Goal: Complete application form: Complete application form

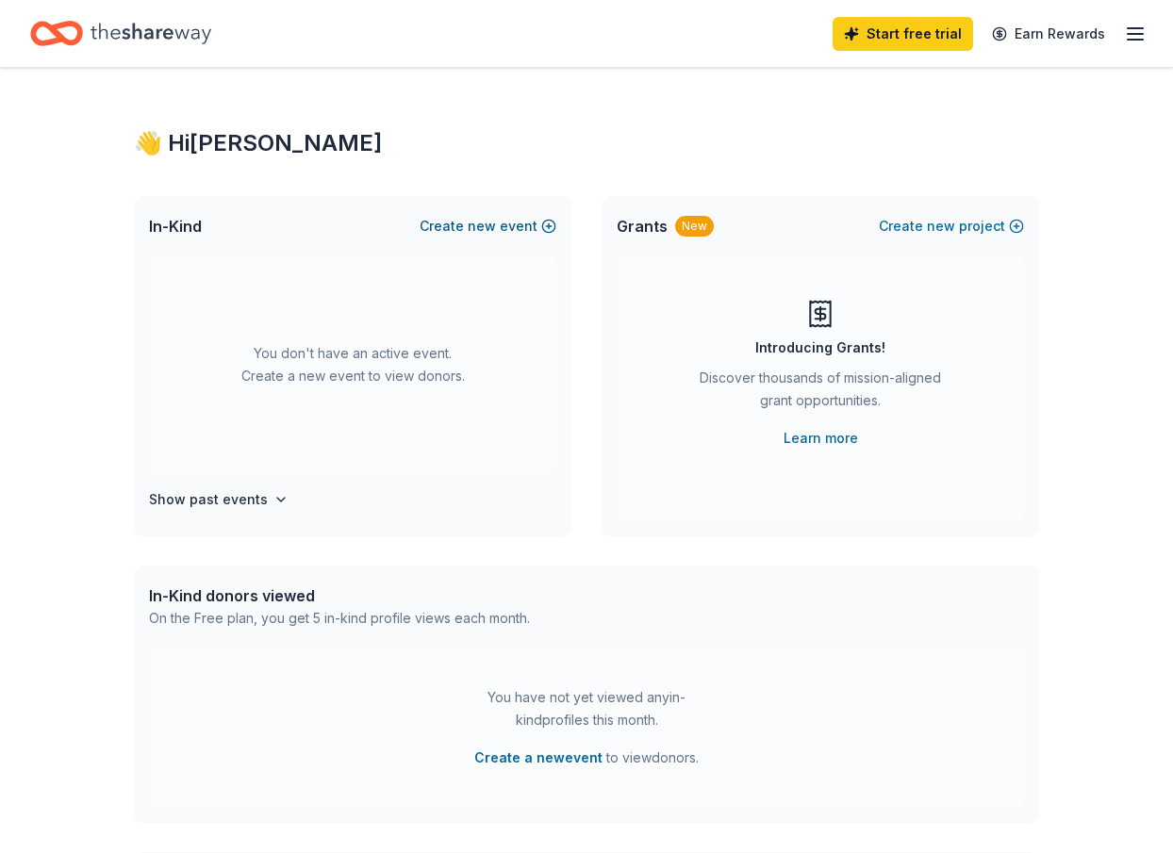
click at [546, 227] on button "Create new event" at bounding box center [488, 226] width 137 height 23
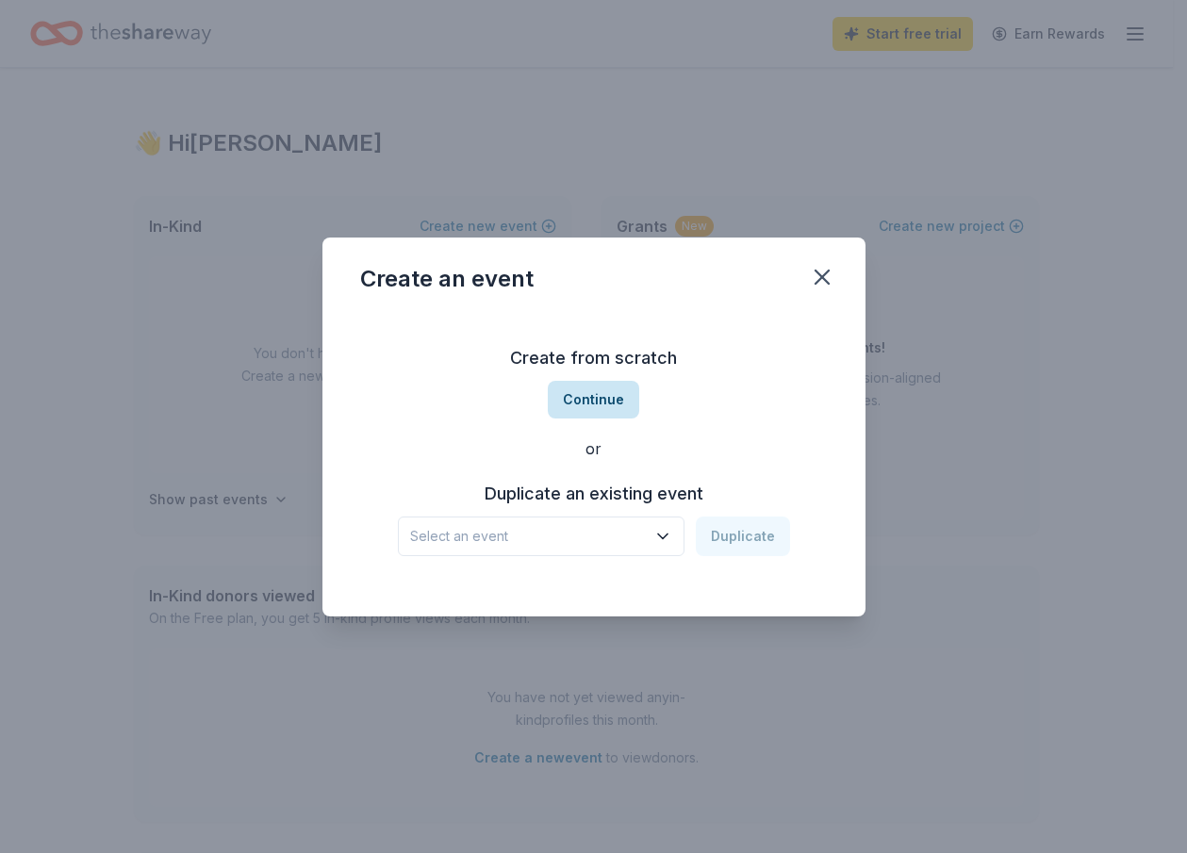
click at [599, 394] on button "Continue" at bounding box center [593, 400] width 91 height 38
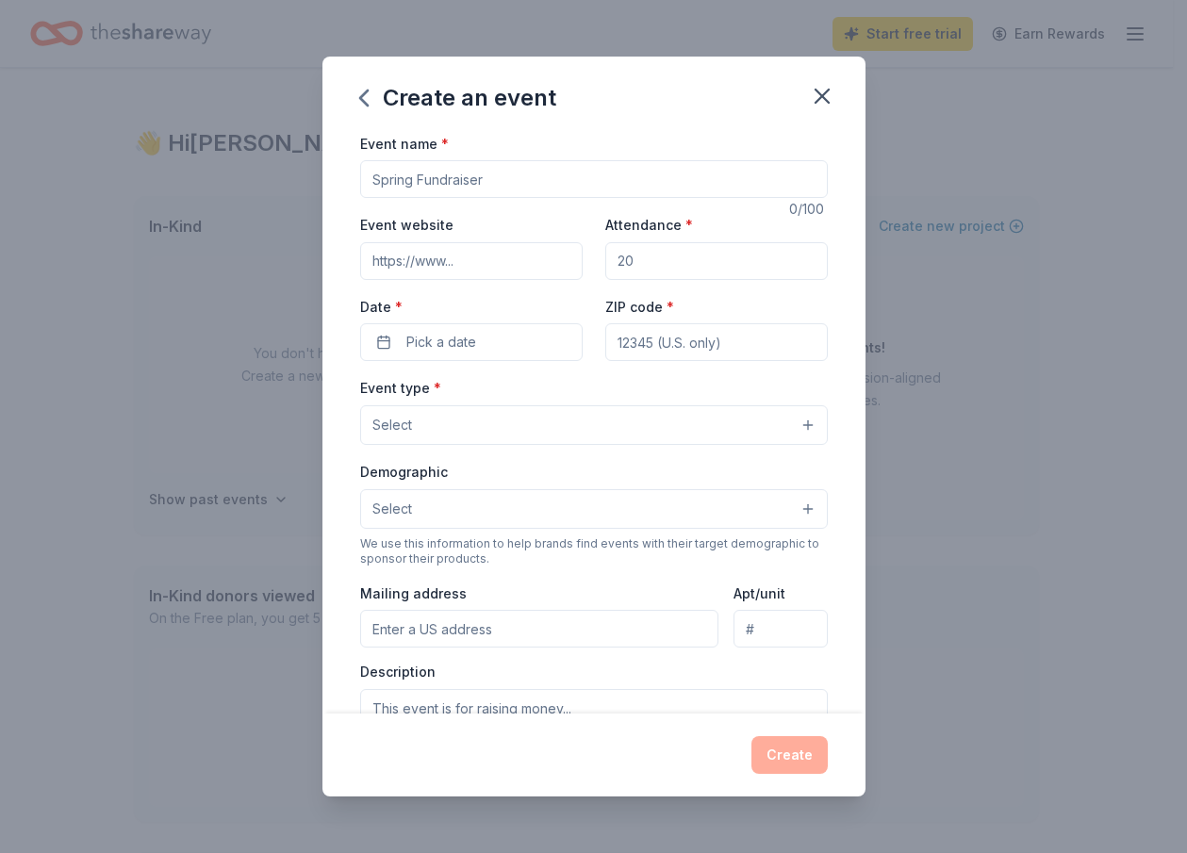
click at [490, 182] on input "Event name *" at bounding box center [594, 179] width 468 height 38
type input "2025 Employee Giving Campaign"
click at [707, 257] on input "Attendance *" at bounding box center [716, 261] width 223 height 38
drag, startPoint x: 585, startPoint y: 265, endPoint x: 506, endPoint y: 271, distance: 78.5
click at [506, 271] on div "Event website Attendance * Date * Pick a date ZIP code *" at bounding box center [594, 287] width 468 height 148
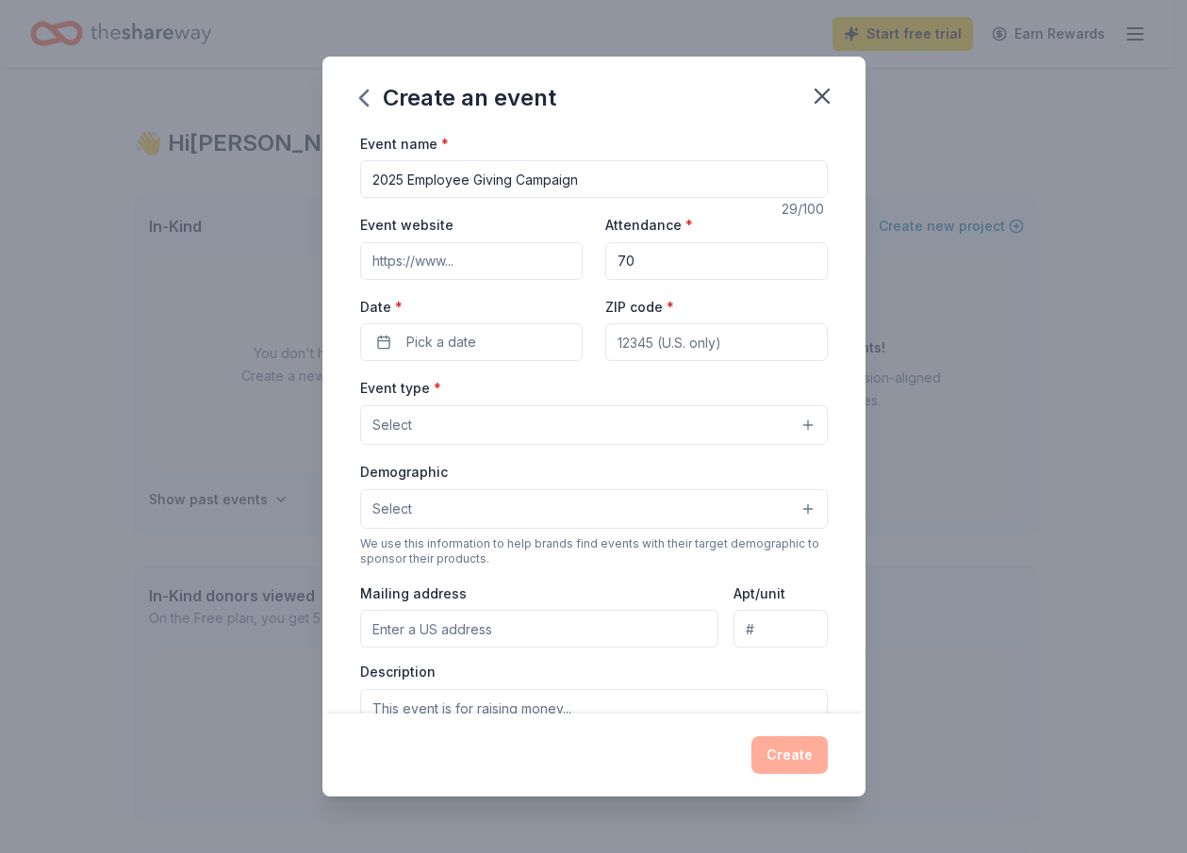
type input "70"
click at [401, 277] on input "Event website" at bounding box center [471, 261] width 223 height 38
type input "https://www.specialstarsdance.org"
click at [464, 329] on button "Pick a date" at bounding box center [471, 342] width 223 height 38
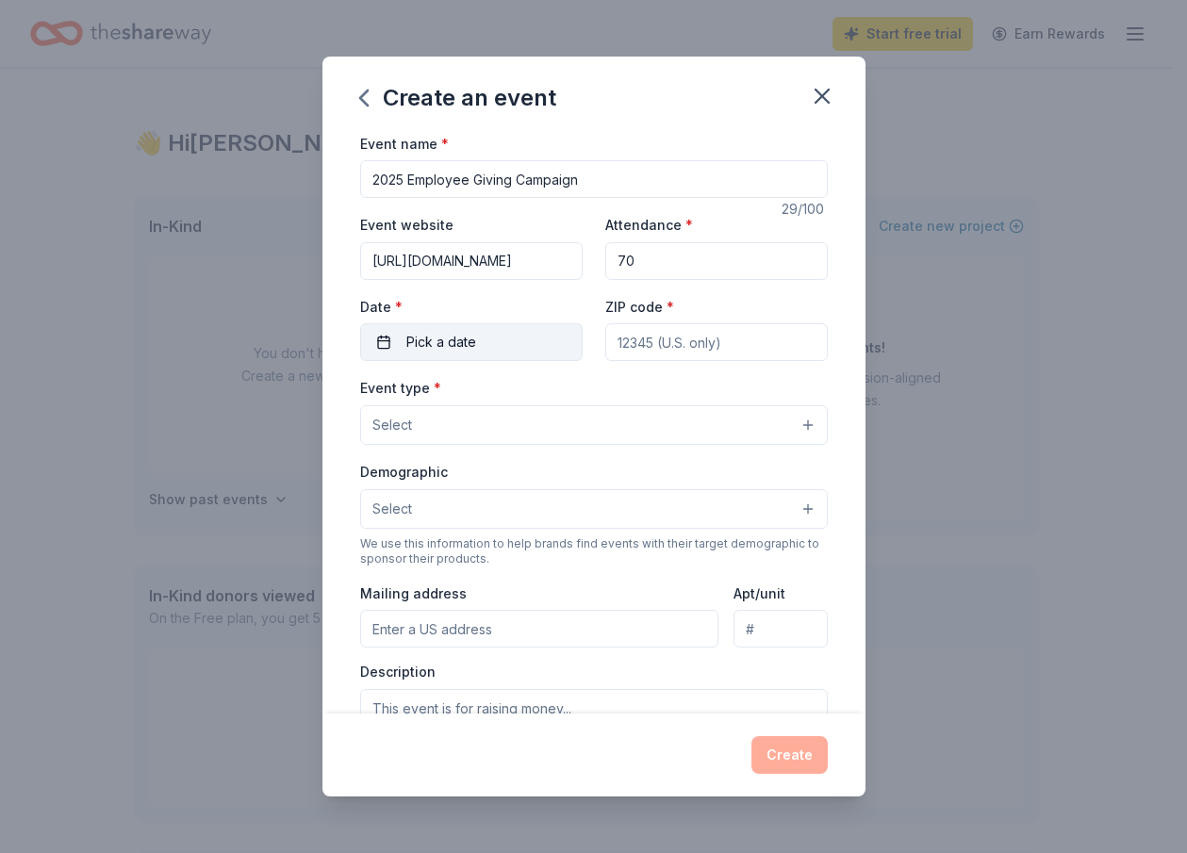
scroll to position [0, 0]
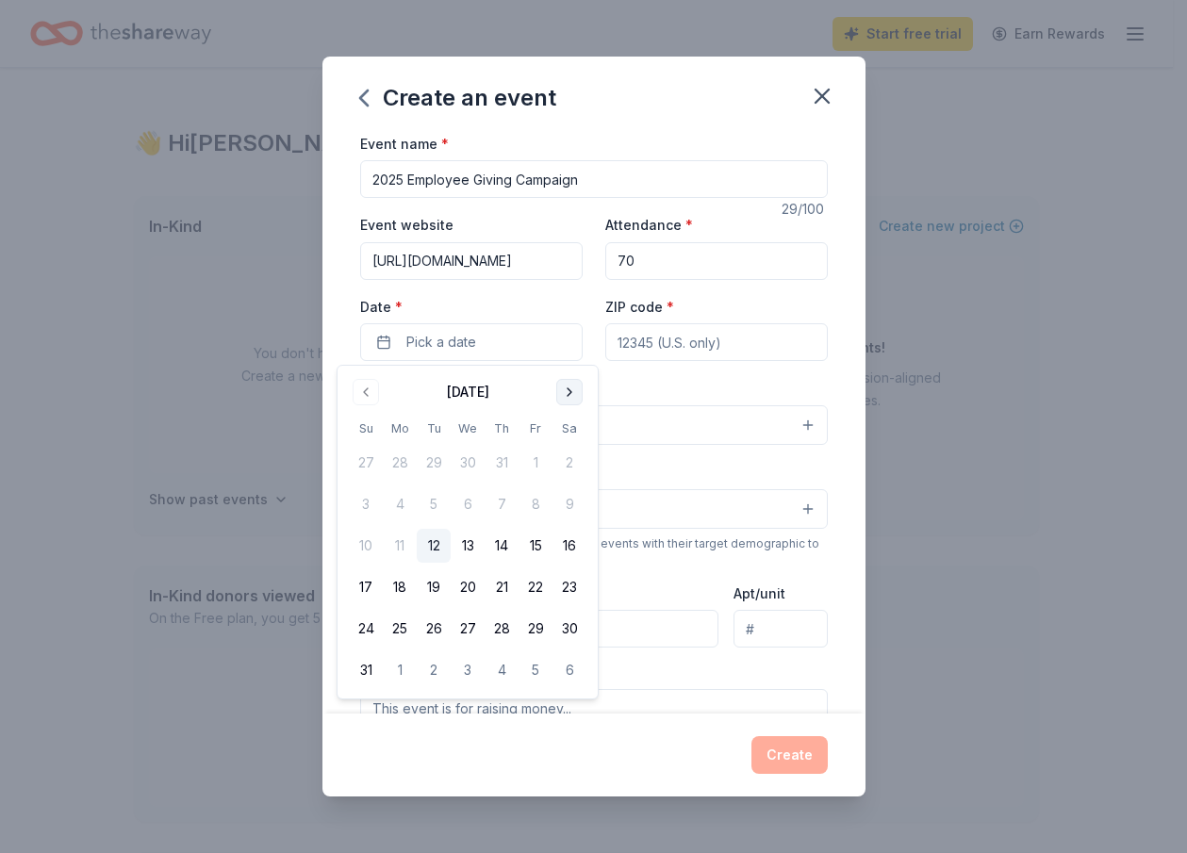
click at [567, 398] on button "Go to next month" at bounding box center [569, 392] width 26 height 26
click at [531, 551] on button "17" at bounding box center [536, 546] width 34 height 34
click at [654, 337] on input "ZIP code *" at bounding box center [716, 342] width 223 height 38
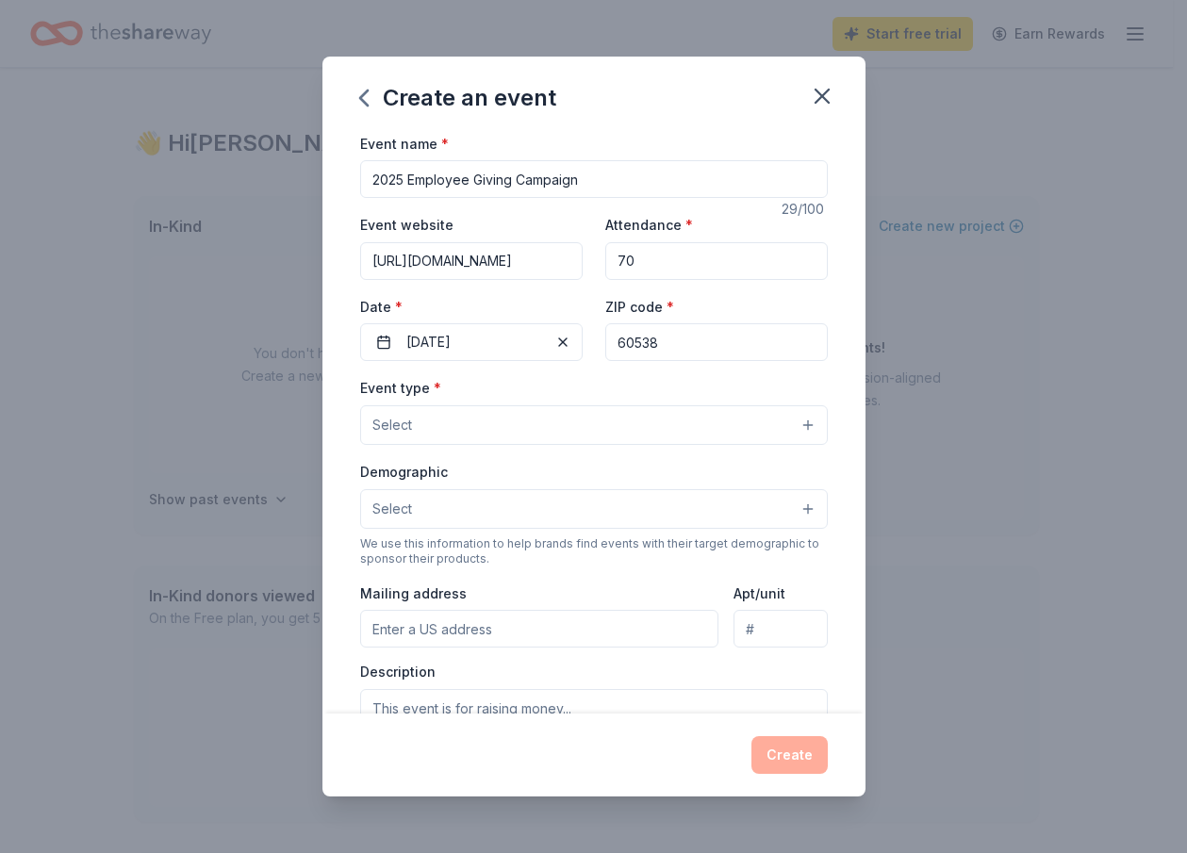
type input "60538"
click at [781, 428] on button "Select" at bounding box center [594, 426] width 468 height 40
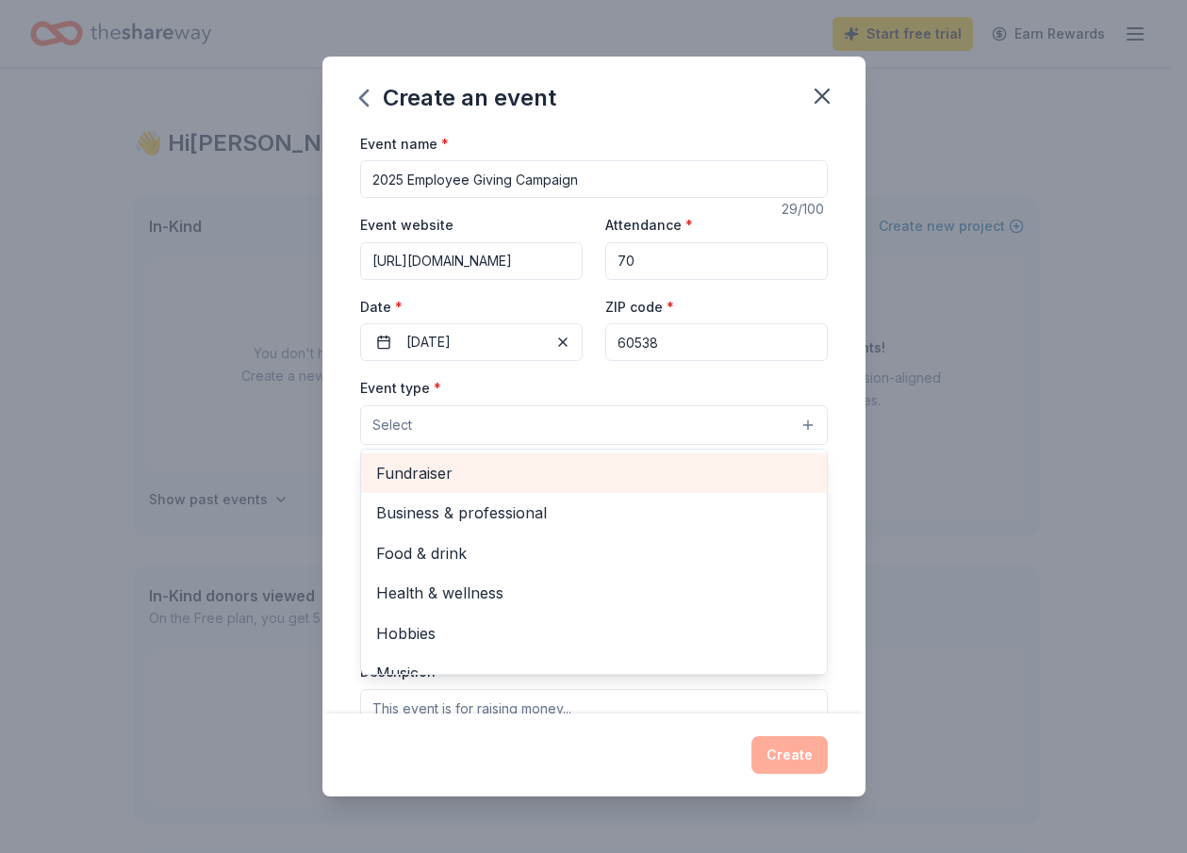
click at [555, 478] on span "Fundraiser" at bounding box center [594, 473] width 436 height 25
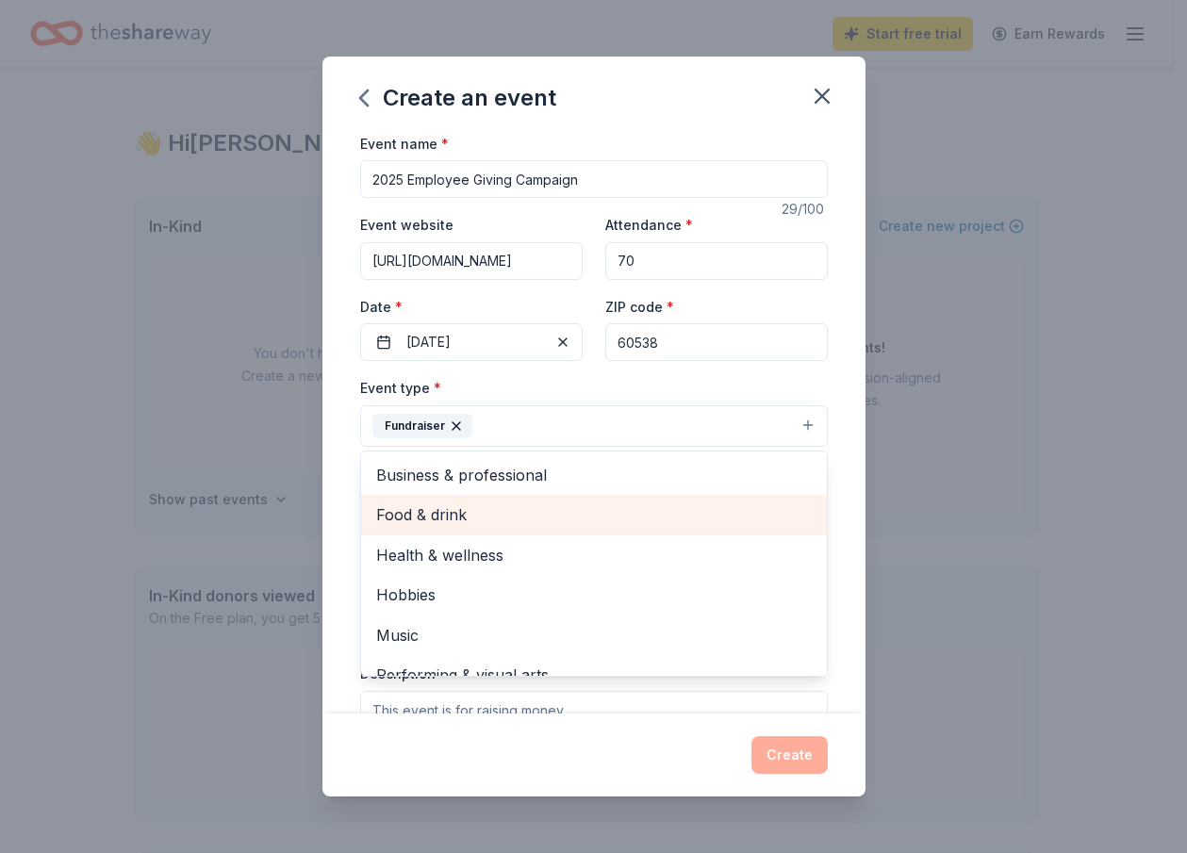
click at [426, 518] on span "Food & drink" at bounding box center [594, 515] width 436 height 25
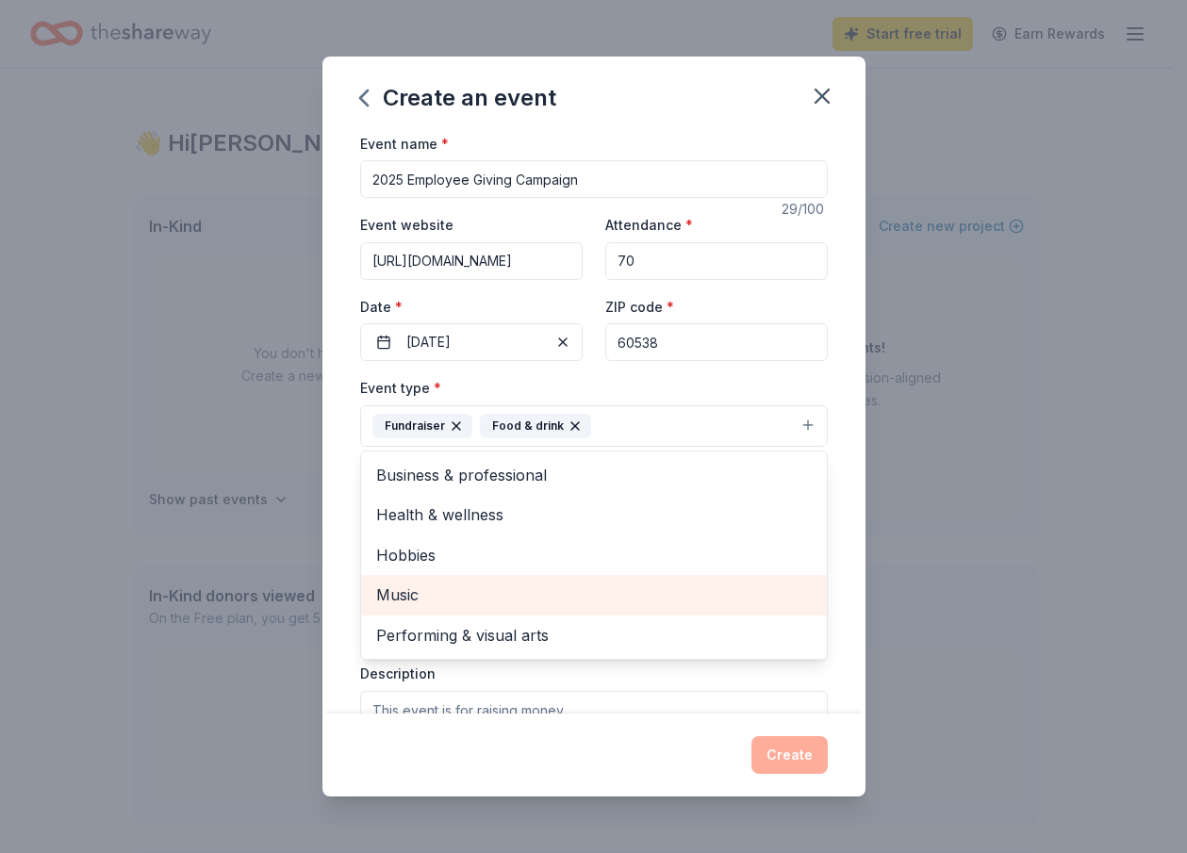
click at [418, 596] on span "Music" at bounding box center [594, 595] width 436 height 25
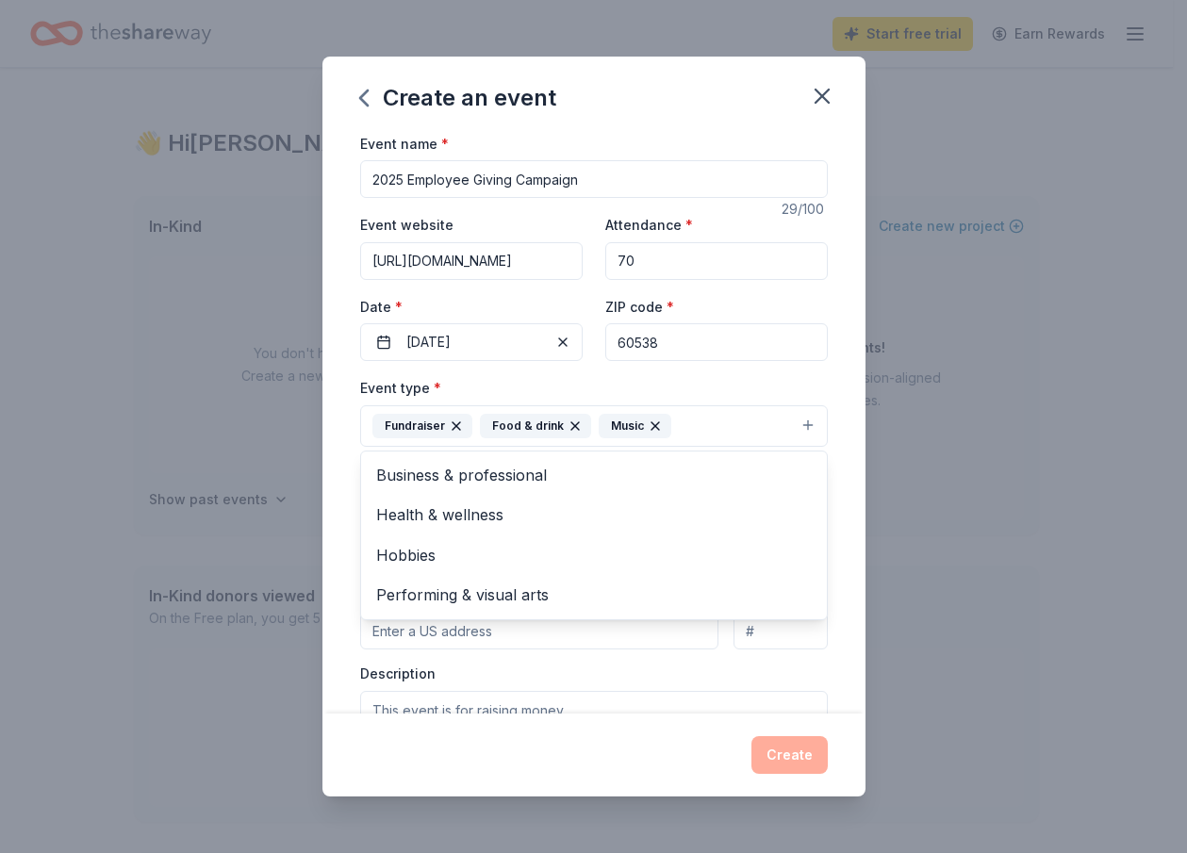
click at [833, 506] on div "Event name * 2025 Employee Giving Campaign 29 /100 Event website https://www.sp…" at bounding box center [594, 423] width 543 height 583
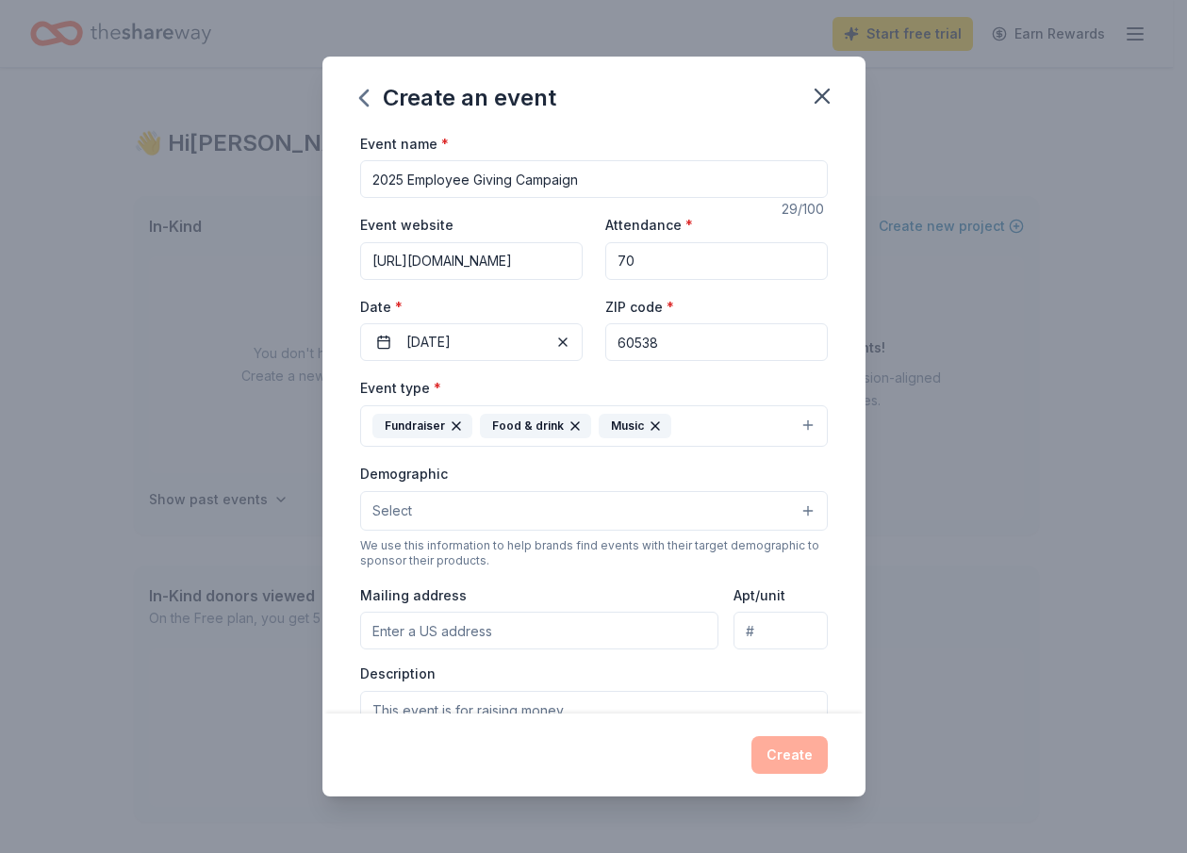
click at [778, 505] on button "Select" at bounding box center [594, 511] width 468 height 40
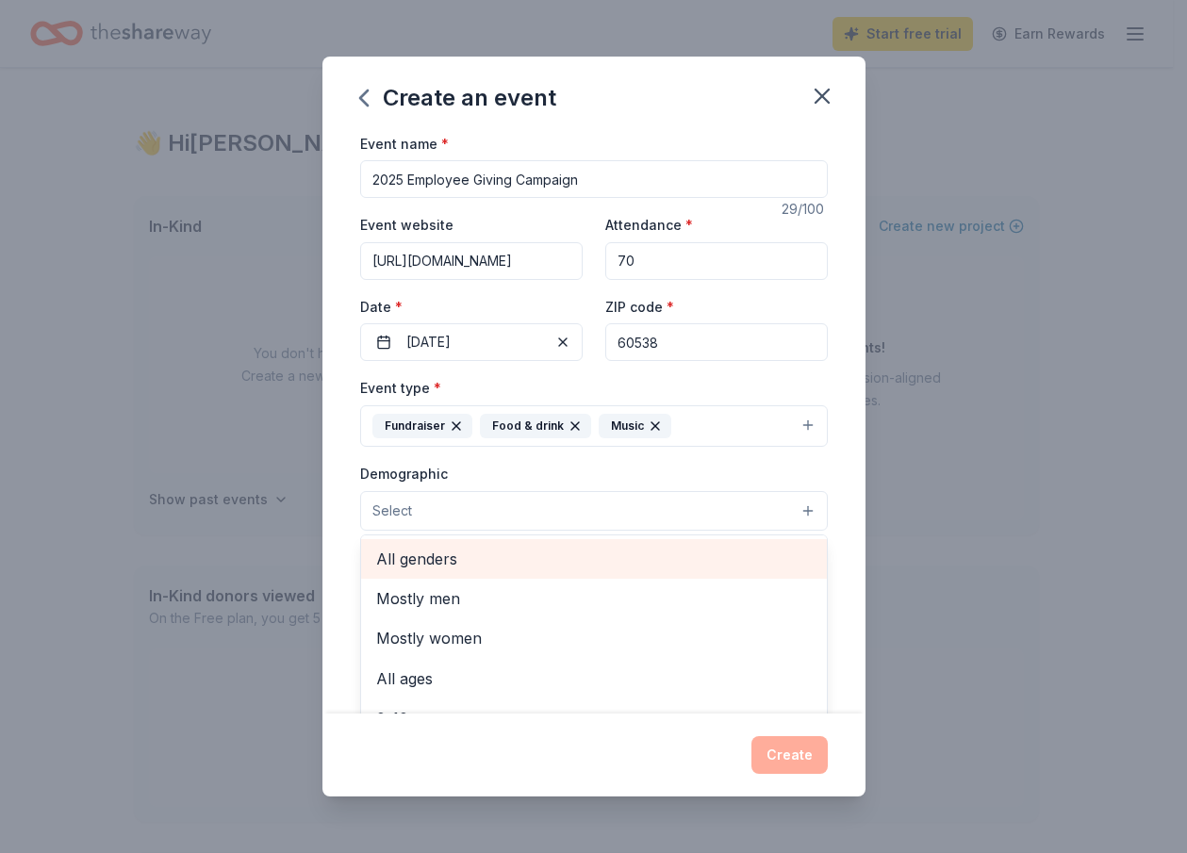
click at [441, 561] on span "All genders" at bounding box center [594, 559] width 436 height 25
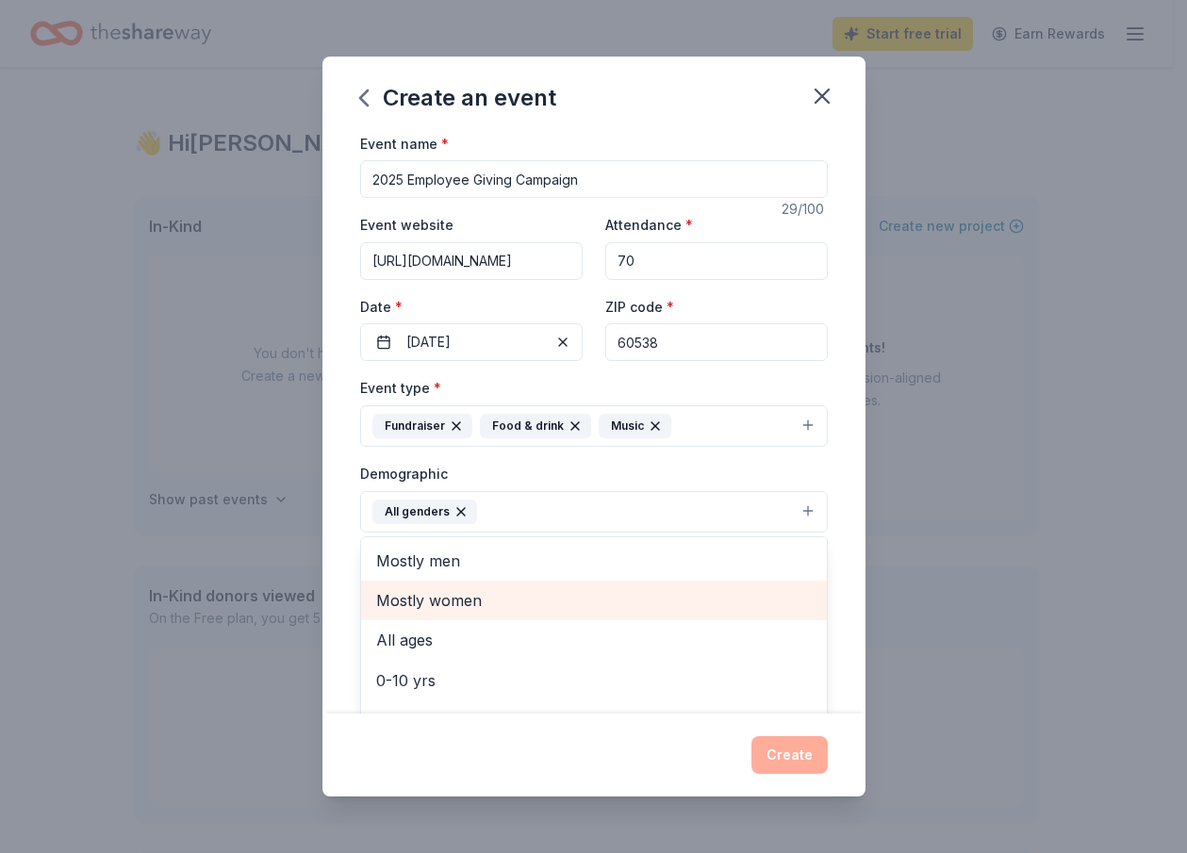
scroll to position [263, 0]
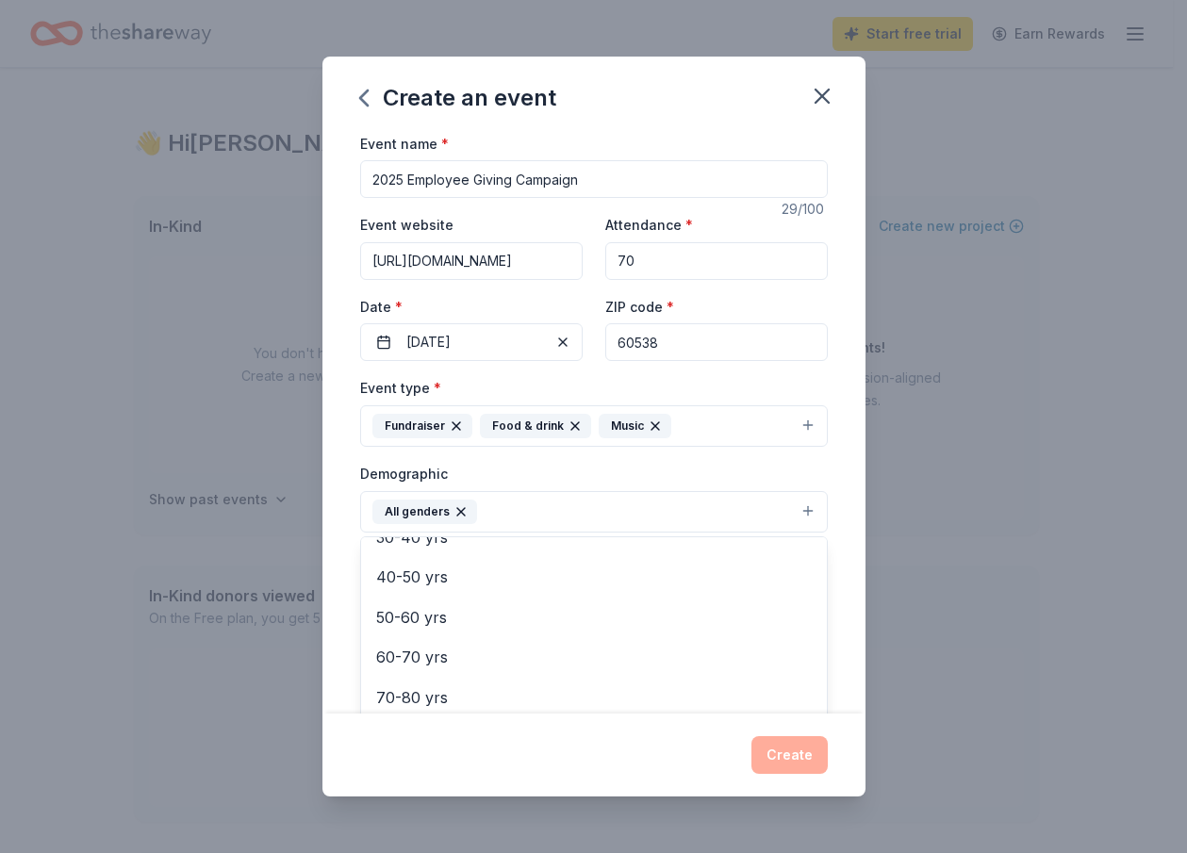
click at [834, 573] on div "Event name * 2025 Employee Giving Campaign 29 /100 Event website https://www.sp…" at bounding box center [594, 423] width 543 height 583
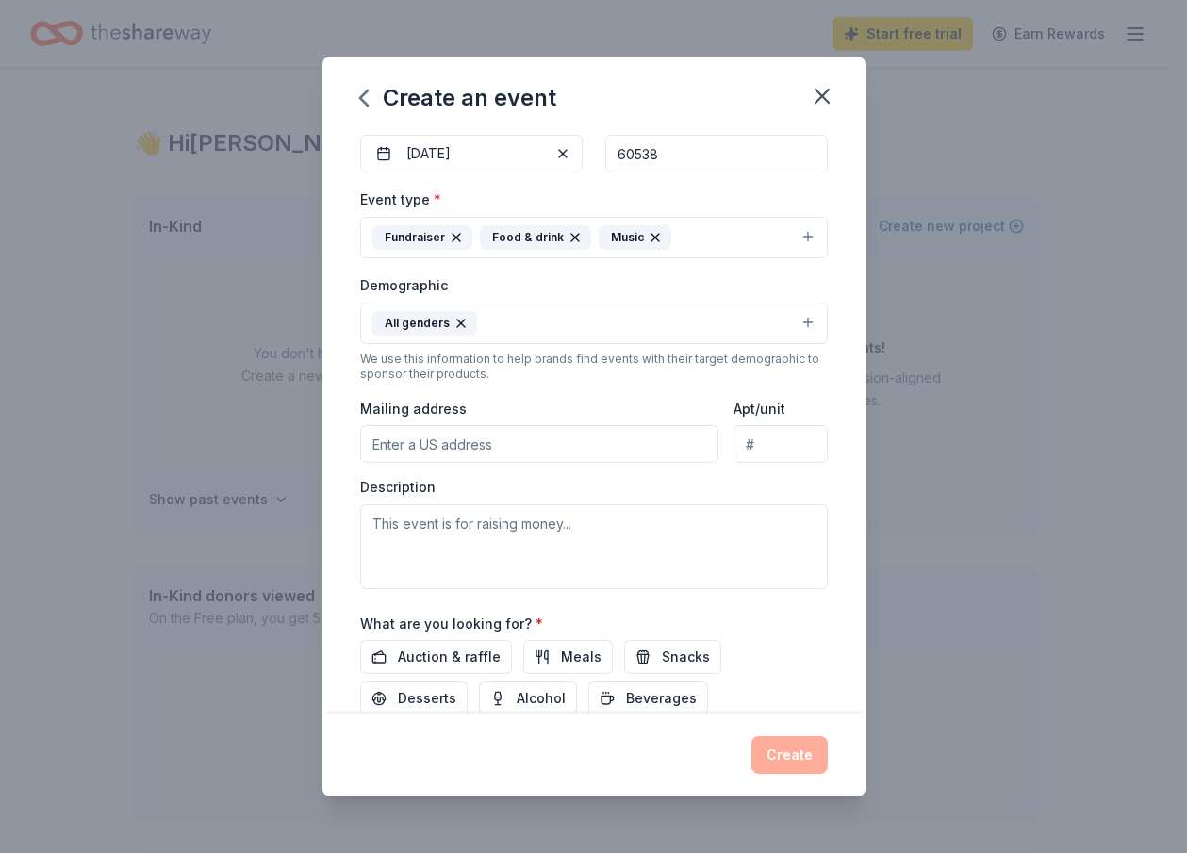
scroll to position [283, 0]
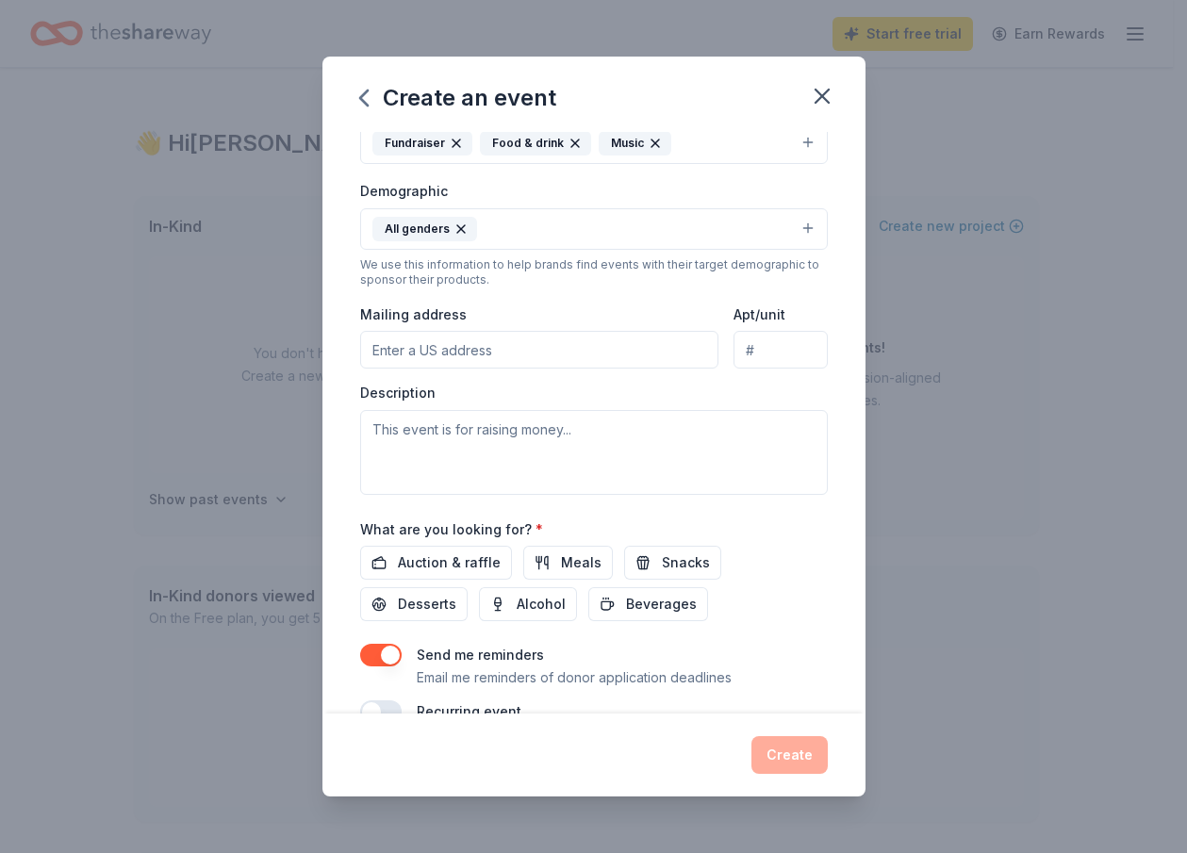
click at [472, 354] on input "Mailing address" at bounding box center [539, 350] width 359 height 38
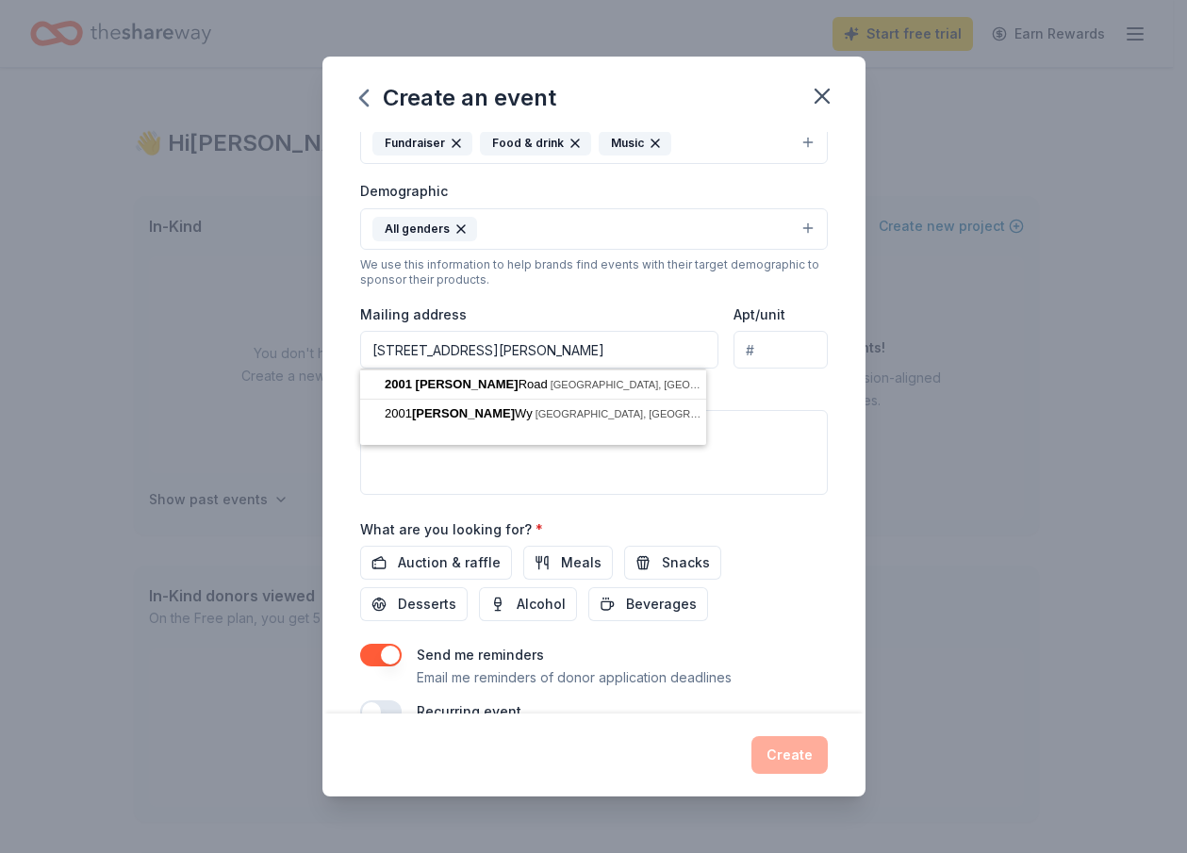
type input "2001 Aucutt Road, Montgomery, IL, 60538"
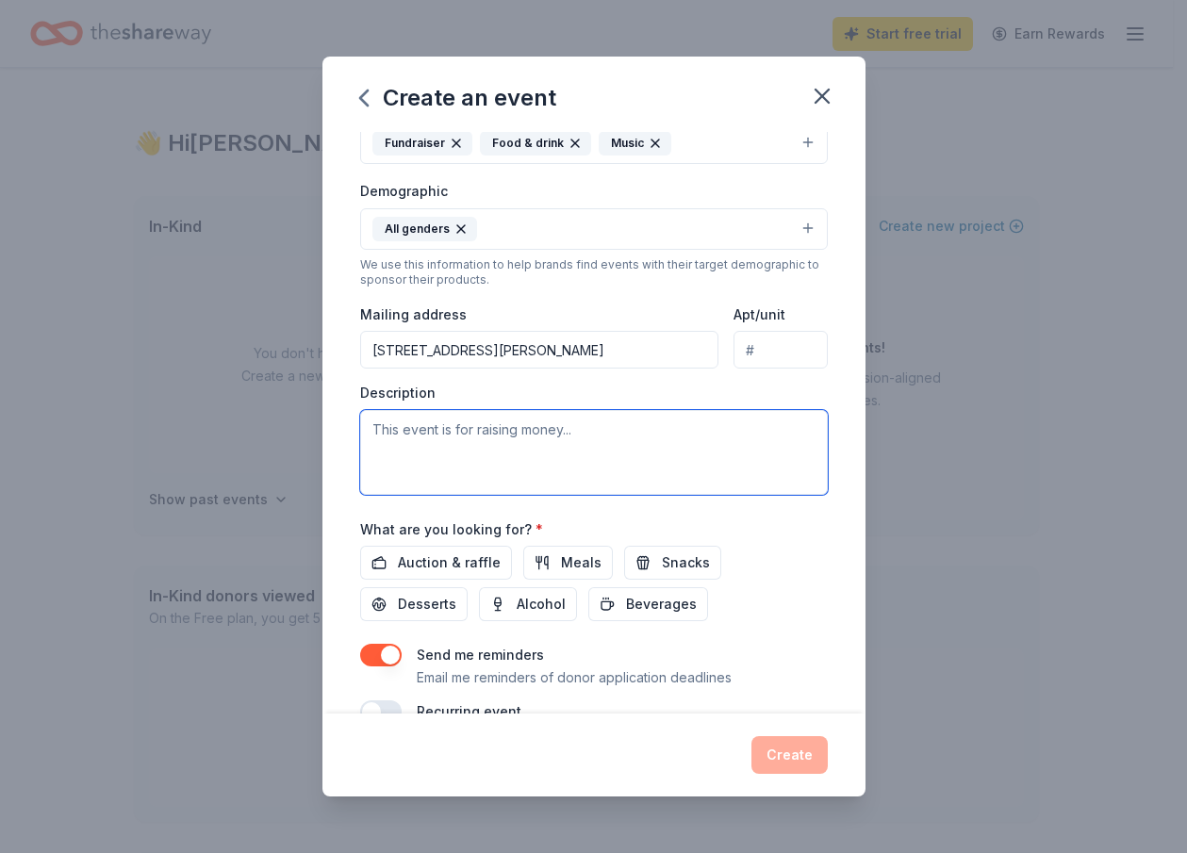
click at [631, 442] on textarea at bounding box center [594, 452] width 468 height 85
paste textarea "[URL][DOMAIN_NAME]"
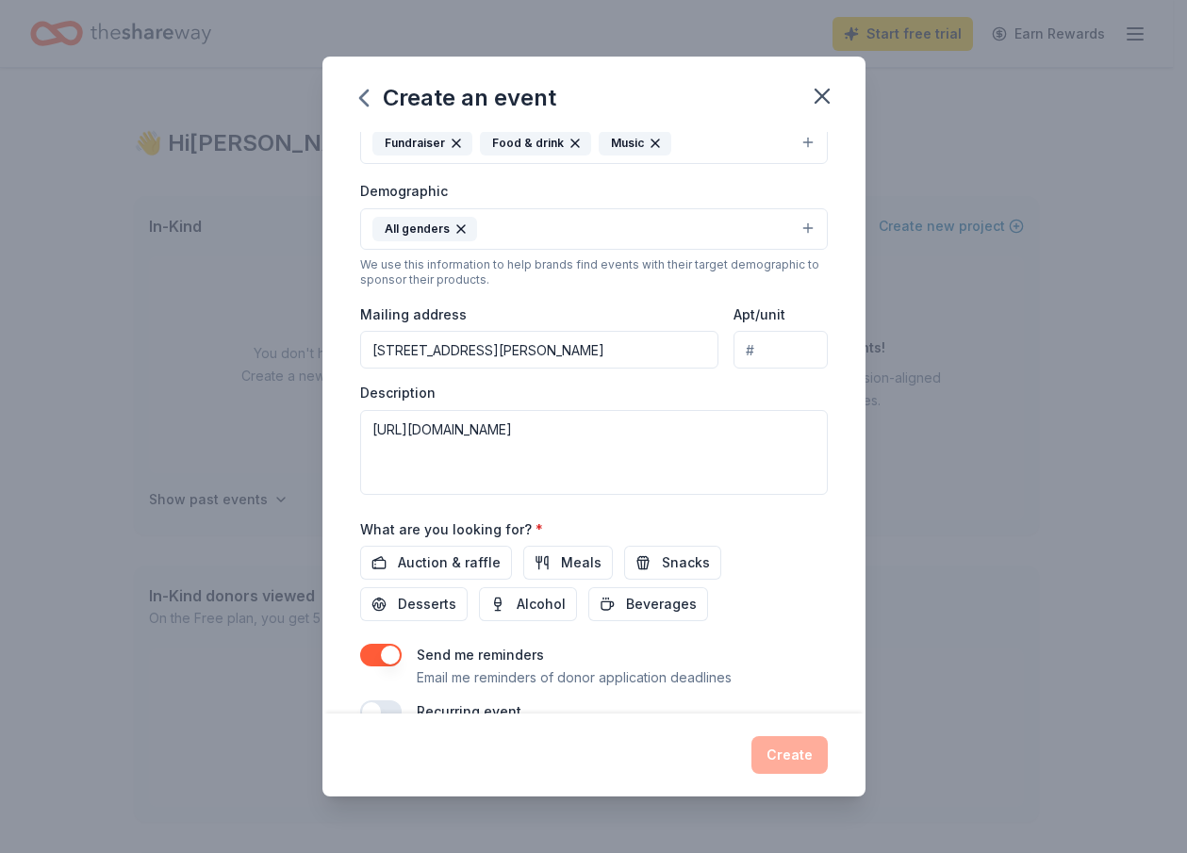
click at [642, 91] on div "Create an event" at bounding box center [594, 94] width 543 height 75
drag, startPoint x: 614, startPoint y: 444, endPoint x: 38, endPoint y: 437, distance: 576.2
click at [38, 437] on div "Create an event Event name * 2025 Employee Giving Campaign 29 /100 Event websit…" at bounding box center [593, 426] width 1187 height 853
paste textarea "Hello! My name is [PERSON_NAME] and I work for ComEd. Every year we run an empl…"
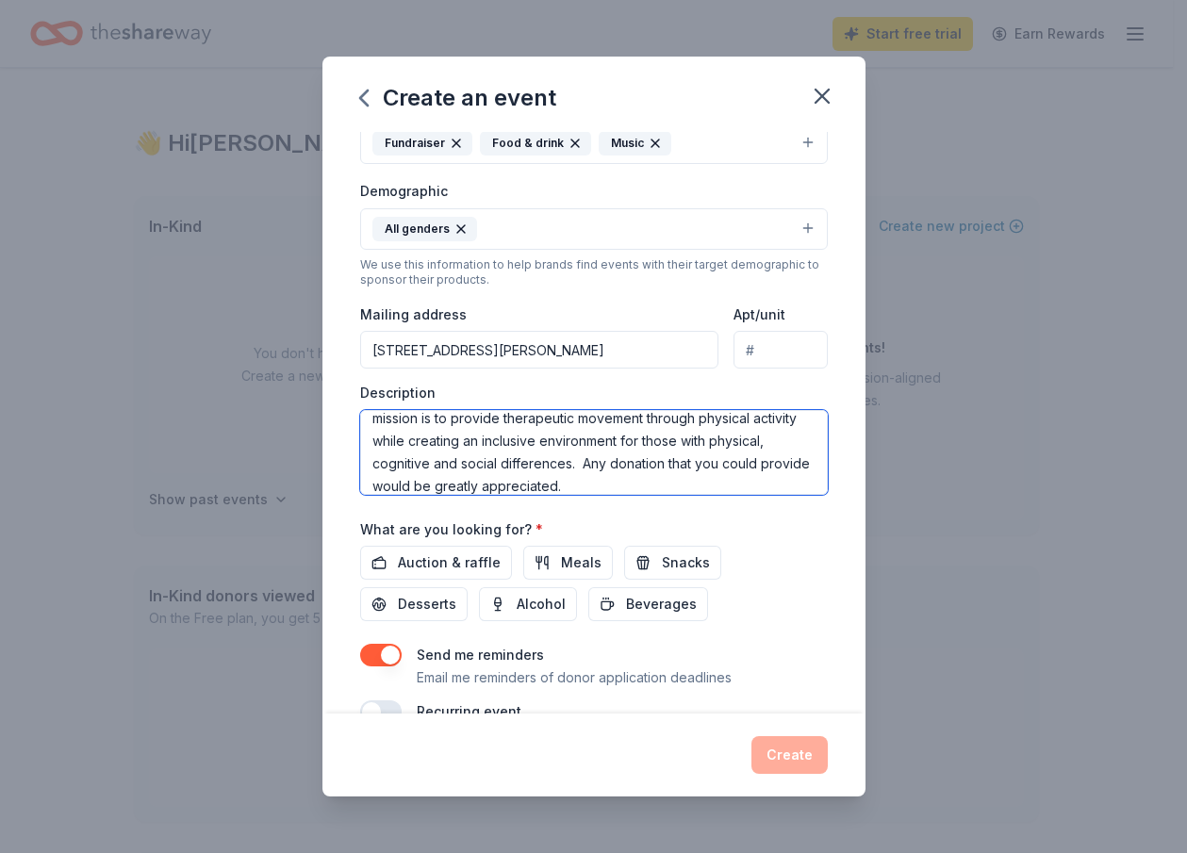
scroll to position [158, 0]
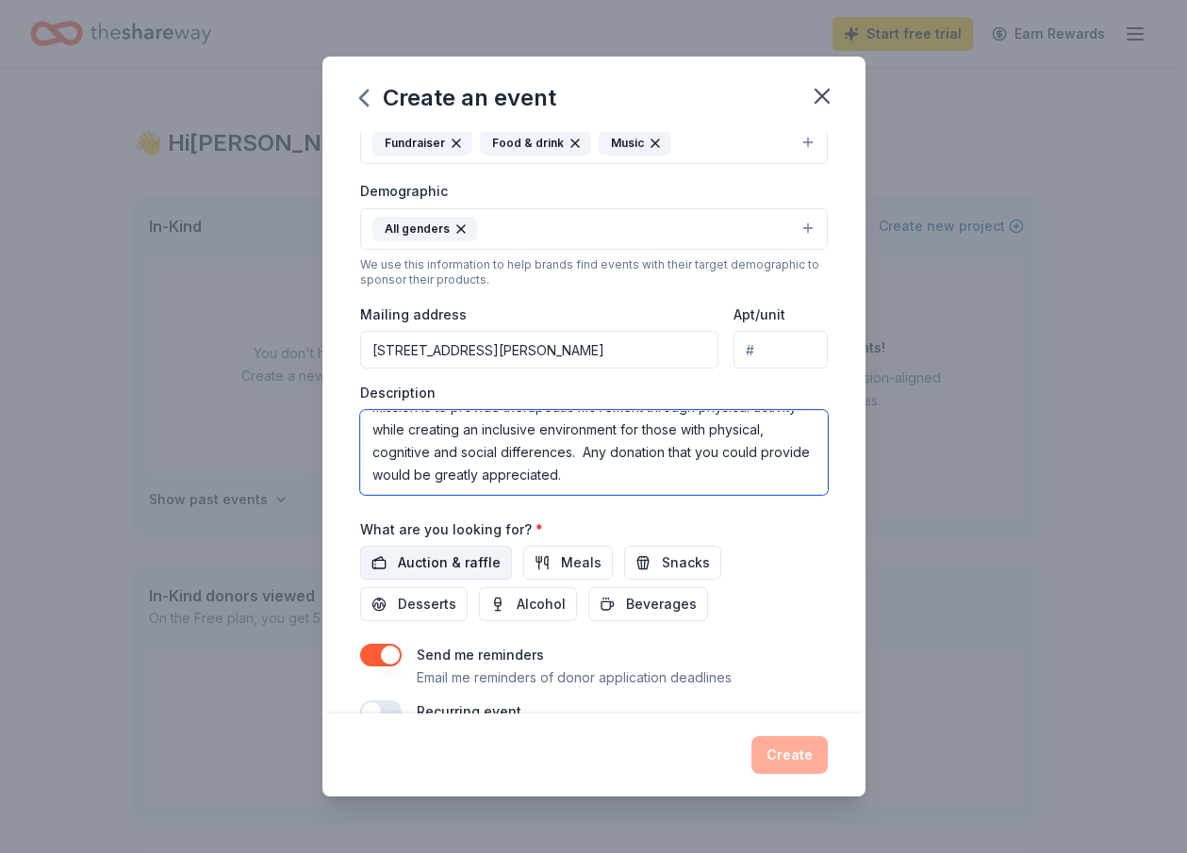
type textarea "Hello! My name is [PERSON_NAME] and I work for ComEd. Every year we run an empl…"
click at [466, 567] on span "Auction & raffle" at bounding box center [449, 563] width 103 height 23
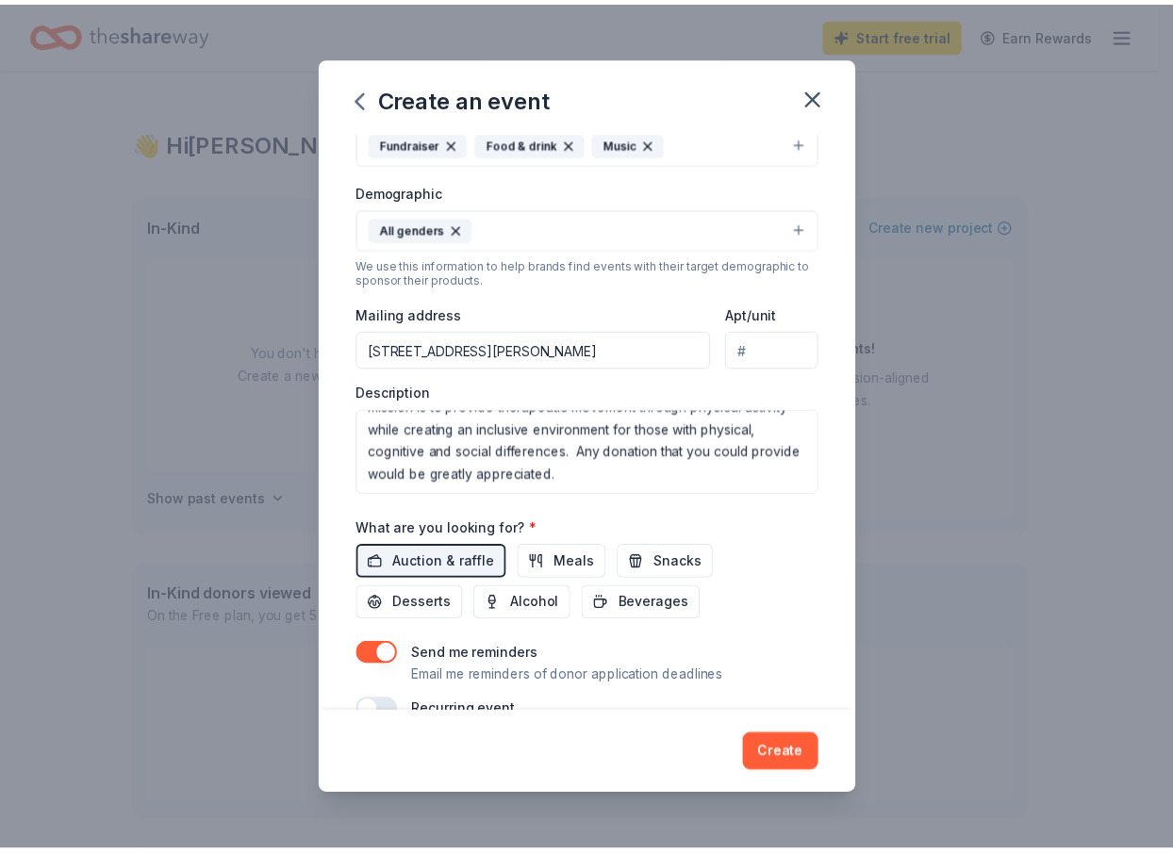
scroll to position [323, 0]
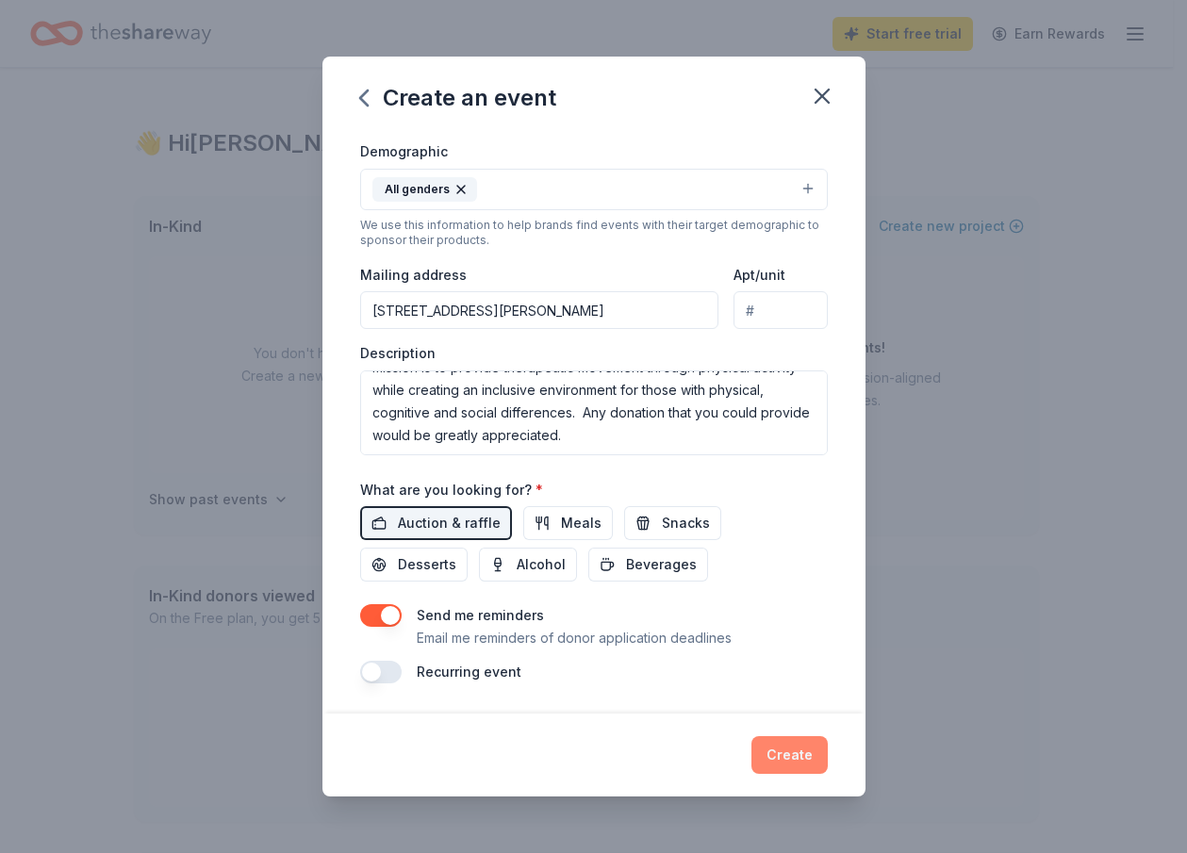
click at [782, 758] on button "Create" at bounding box center [790, 756] width 76 height 38
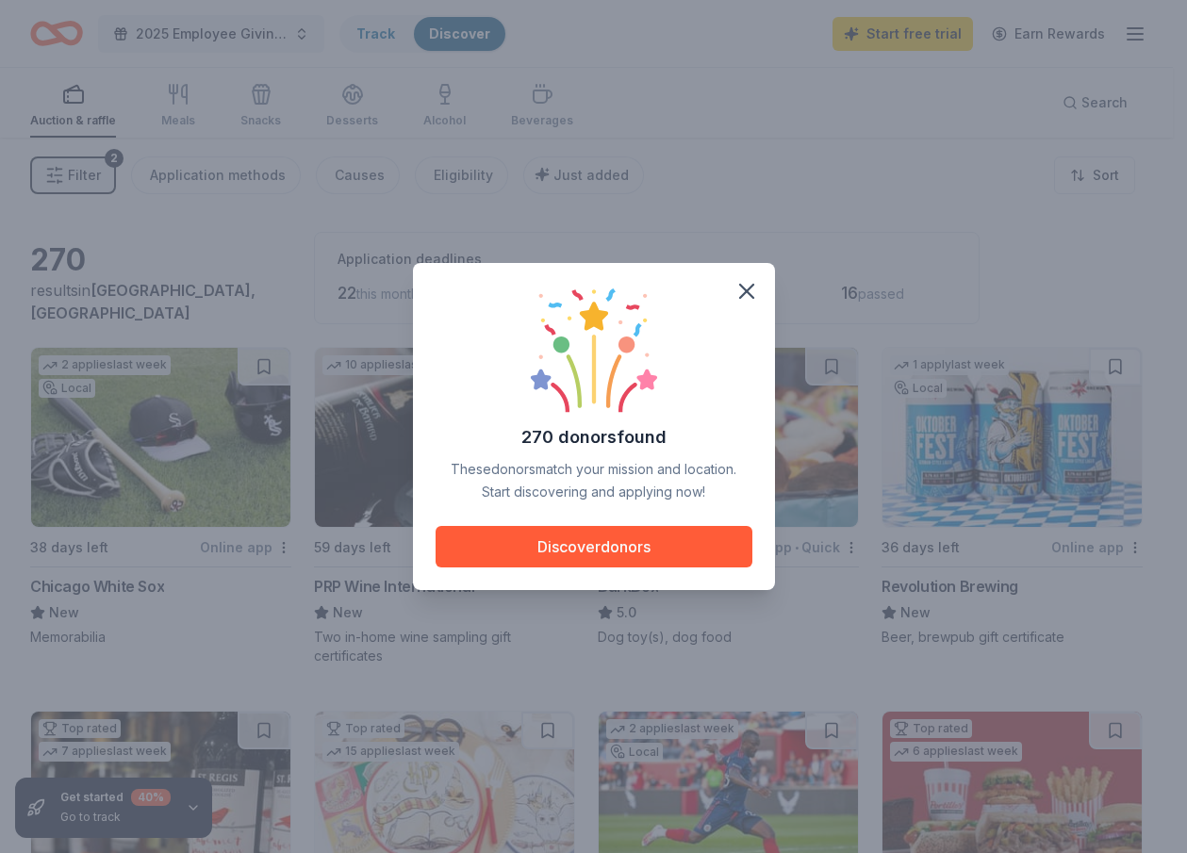
drag, startPoint x: 575, startPoint y: 497, endPoint x: 461, endPoint y: 393, distance: 154.2
click at [461, 393] on div "270 donors found These donors match your mission and location. Start discoverin…" at bounding box center [594, 395] width 317 height 218
click at [564, 538] on button "Discover donors" at bounding box center [594, 546] width 317 height 41
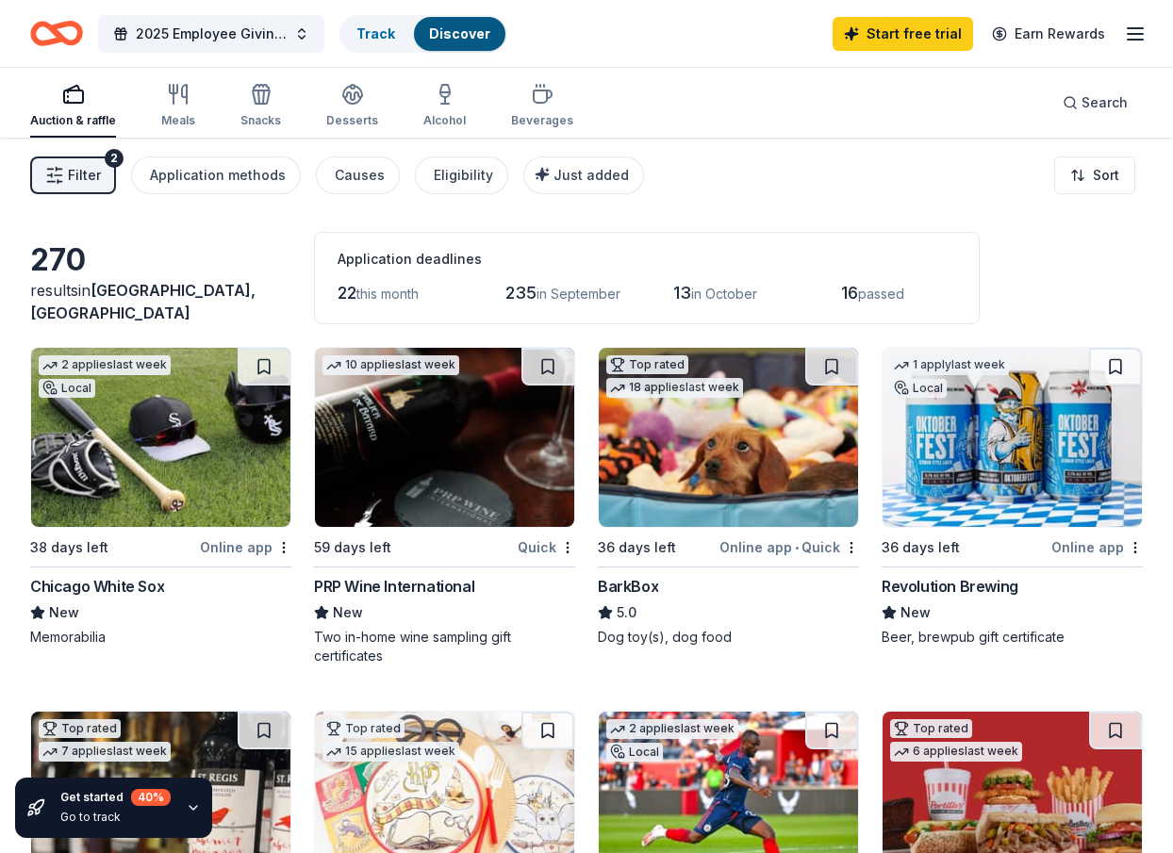
click at [141, 441] on img at bounding box center [160, 437] width 259 height 179
click at [694, 431] on img at bounding box center [728, 437] width 259 height 179
click at [990, 510] on img at bounding box center [1012, 437] width 259 height 179
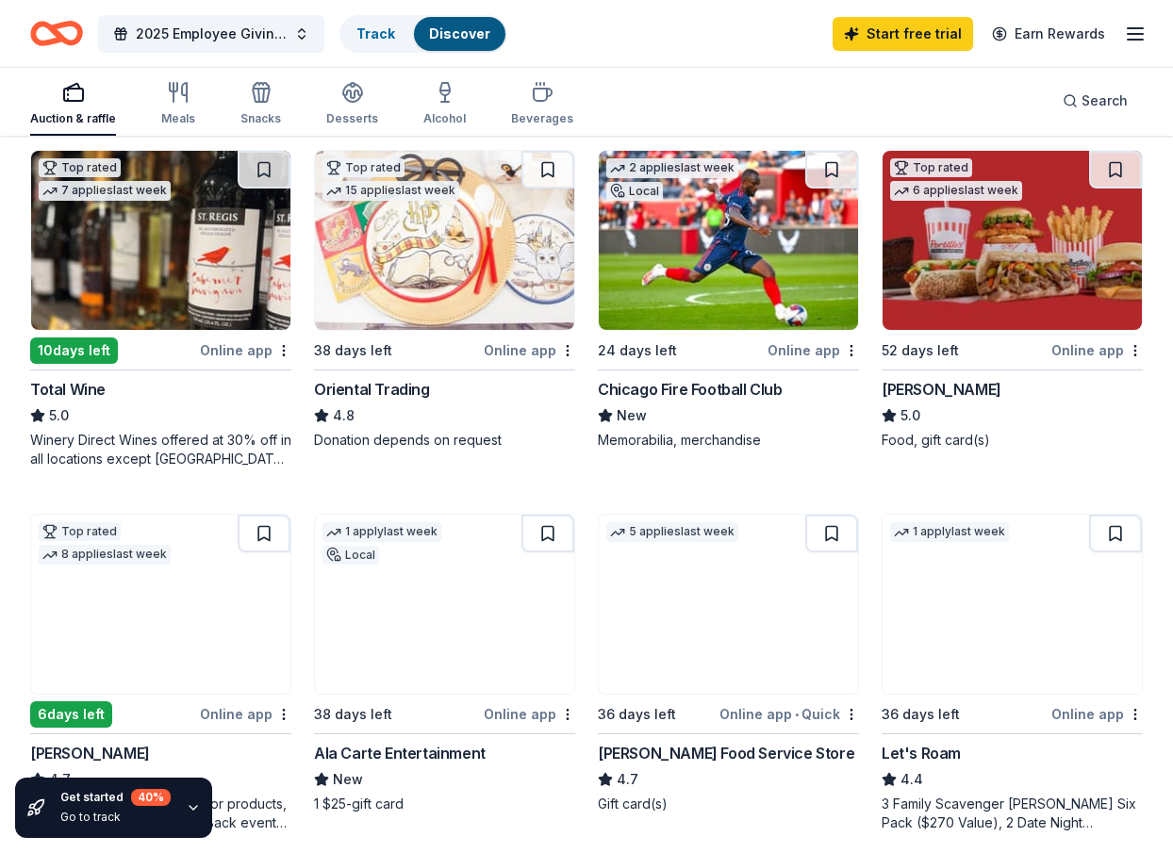
scroll to position [467, 0]
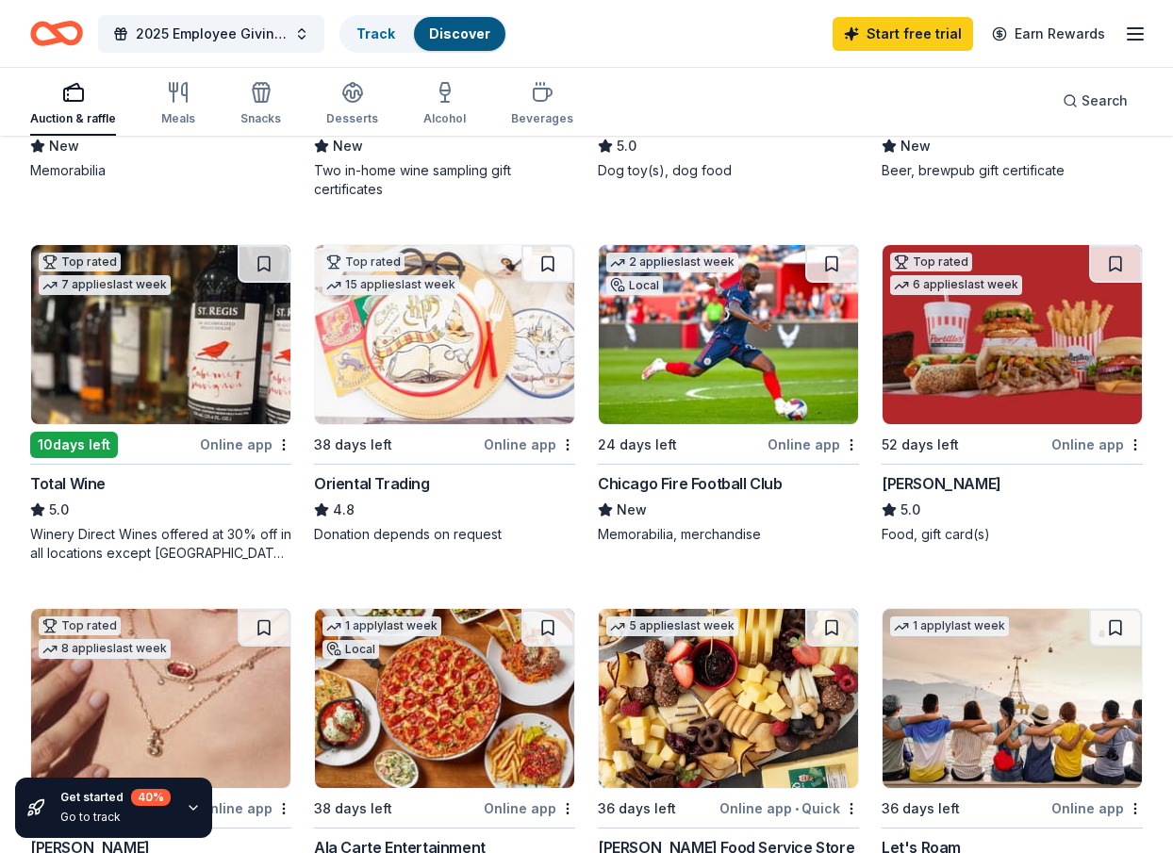
click at [954, 393] on img at bounding box center [1012, 334] width 259 height 179
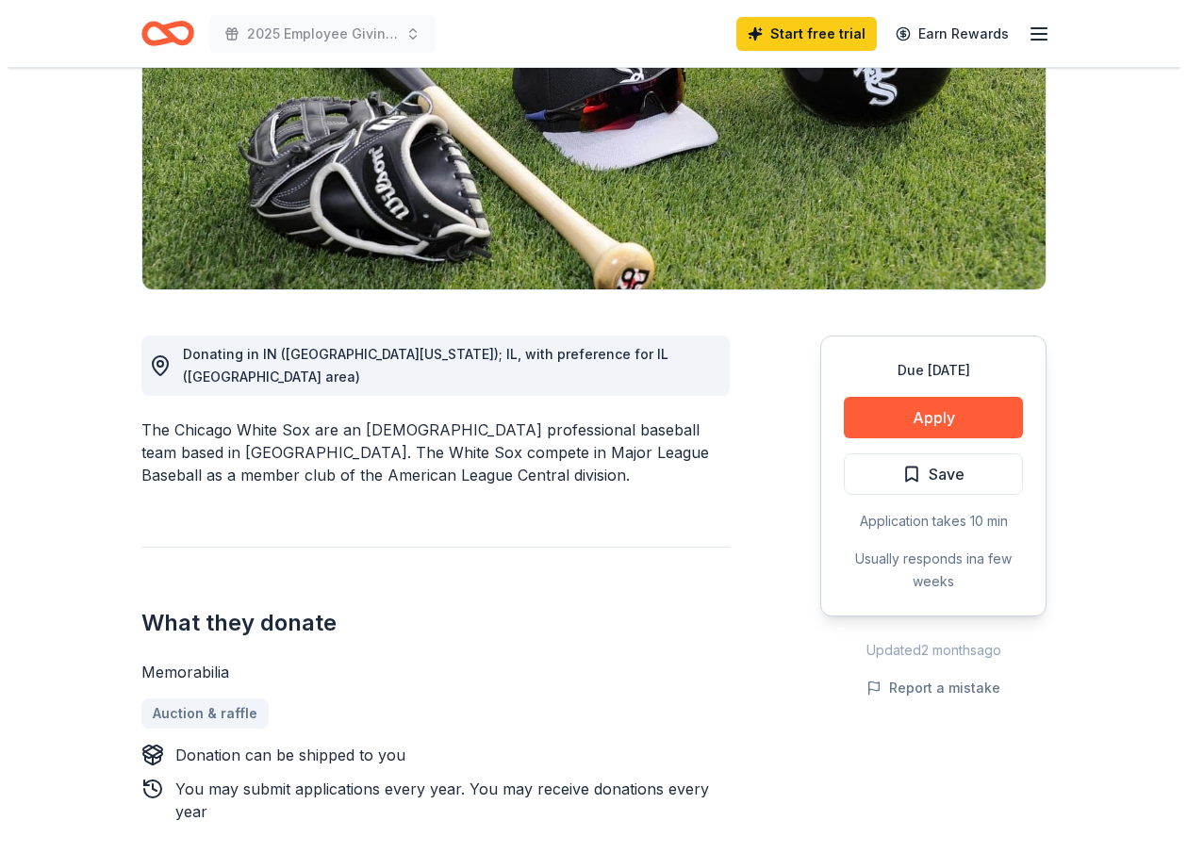
scroll to position [472, 0]
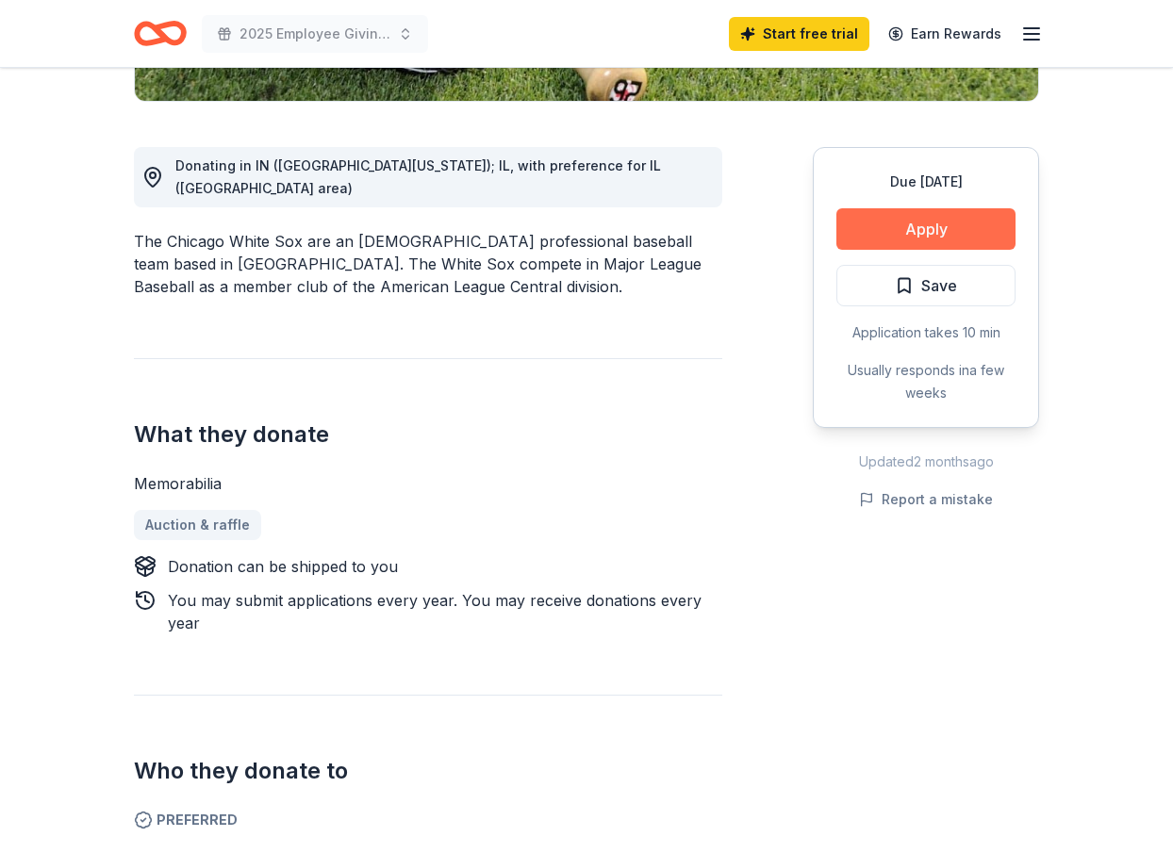
click at [901, 213] on button "Apply" at bounding box center [925, 228] width 179 height 41
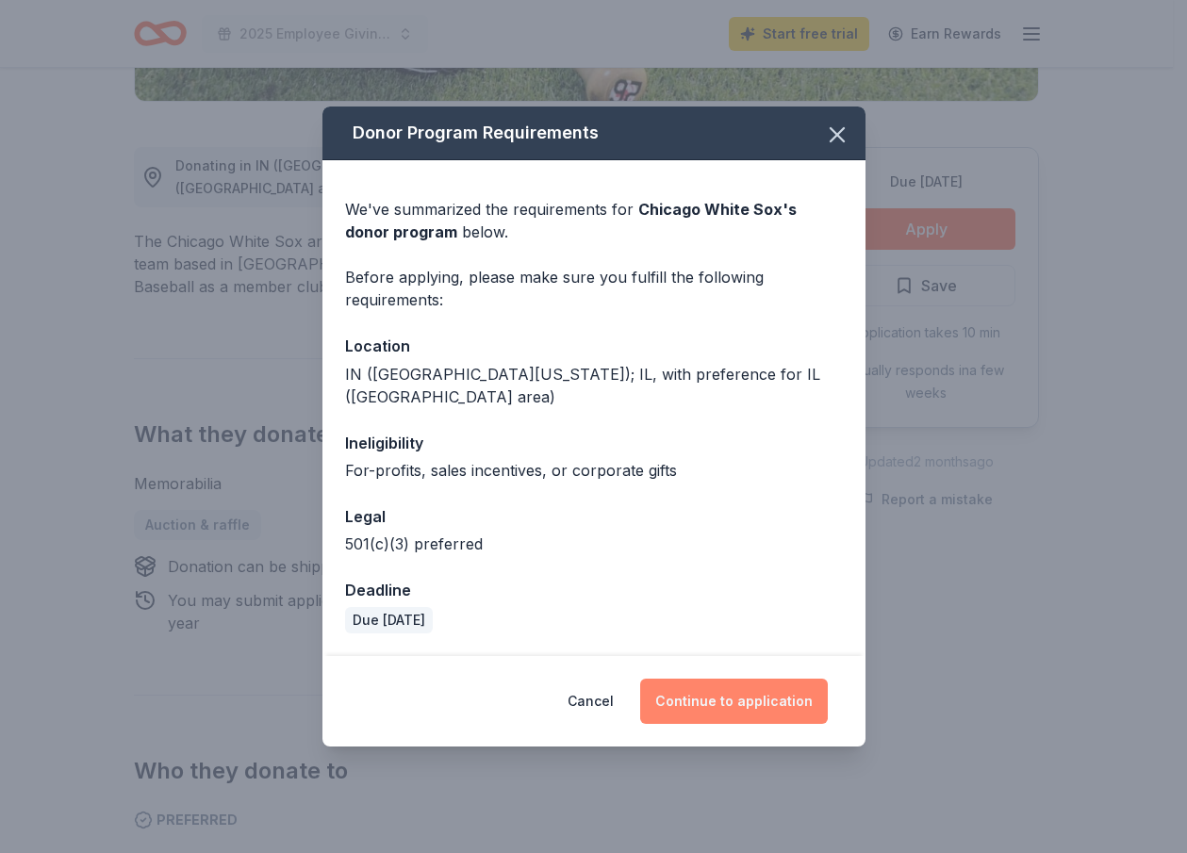
click at [709, 705] on button "Continue to application" at bounding box center [734, 701] width 188 height 45
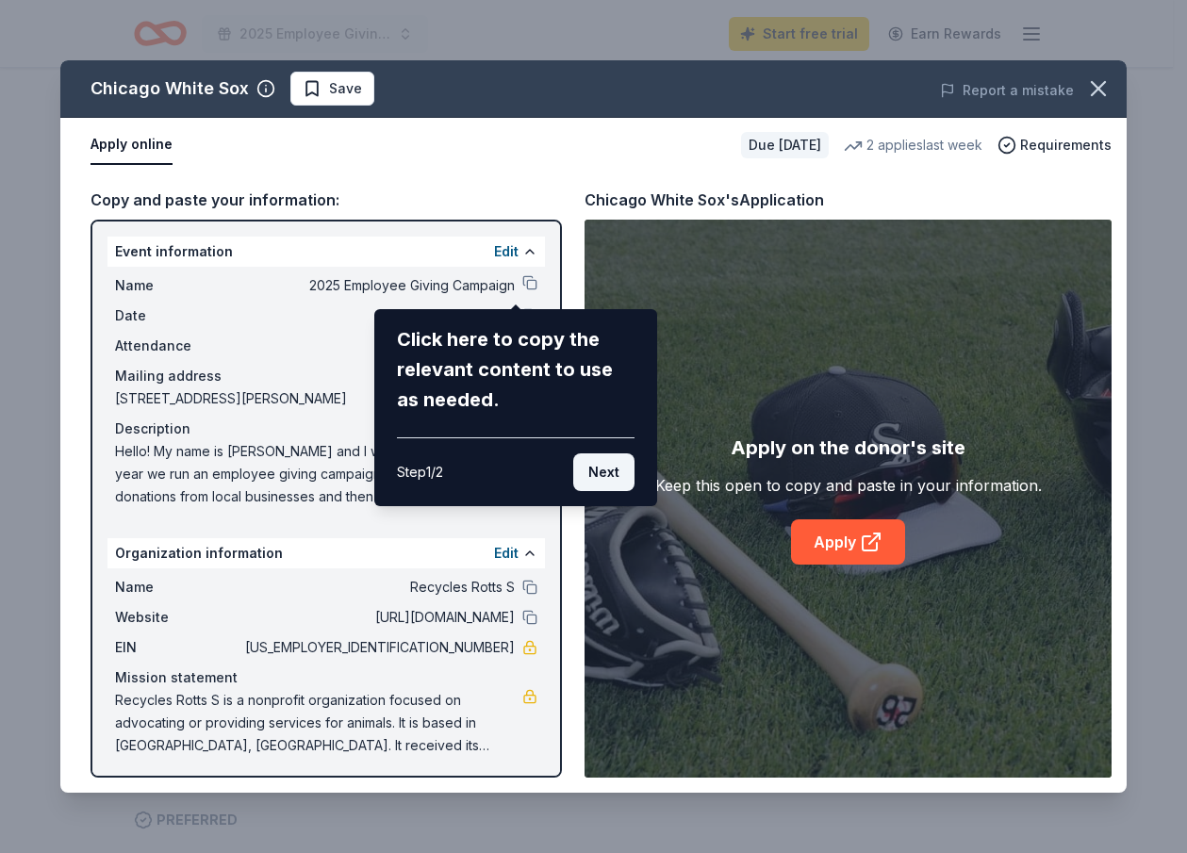
click at [588, 483] on button "Next" at bounding box center [603, 473] width 61 height 38
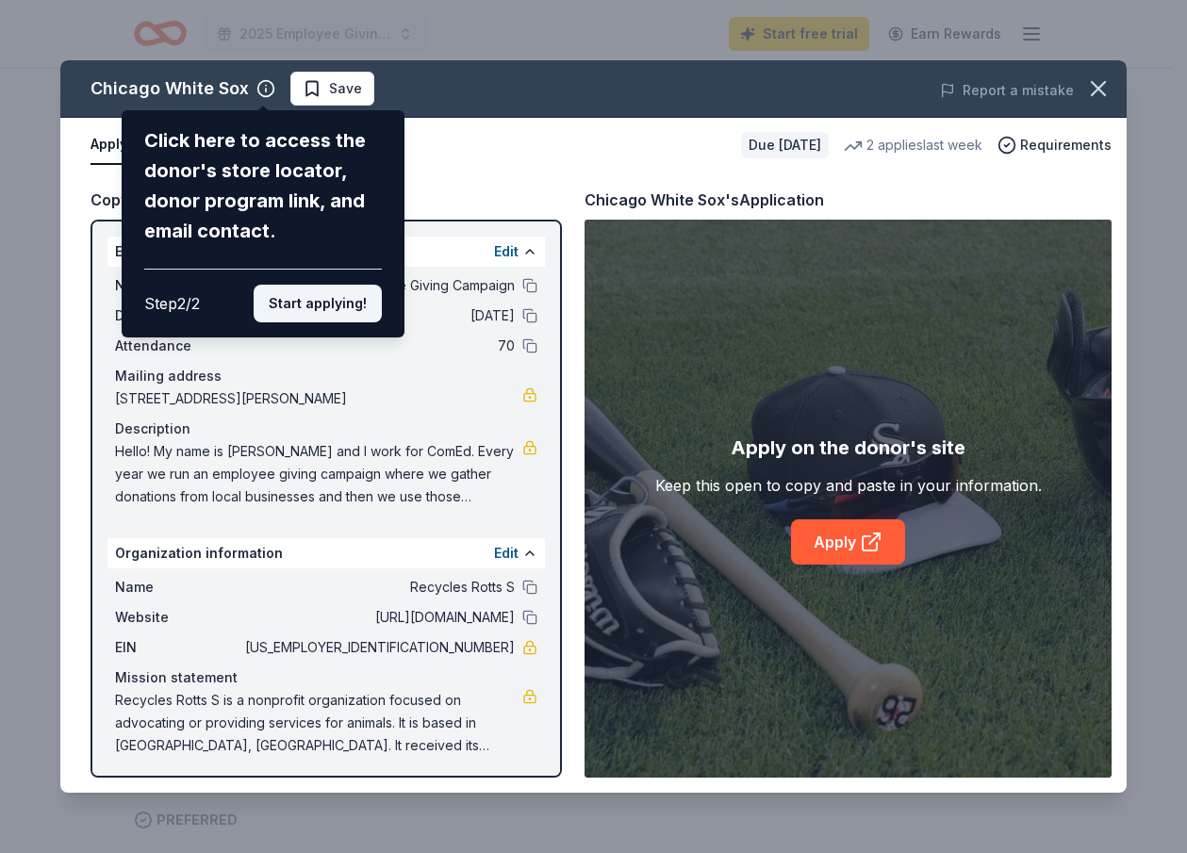
click at [306, 316] on button "Start applying!" at bounding box center [318, 304] width 128 height 38
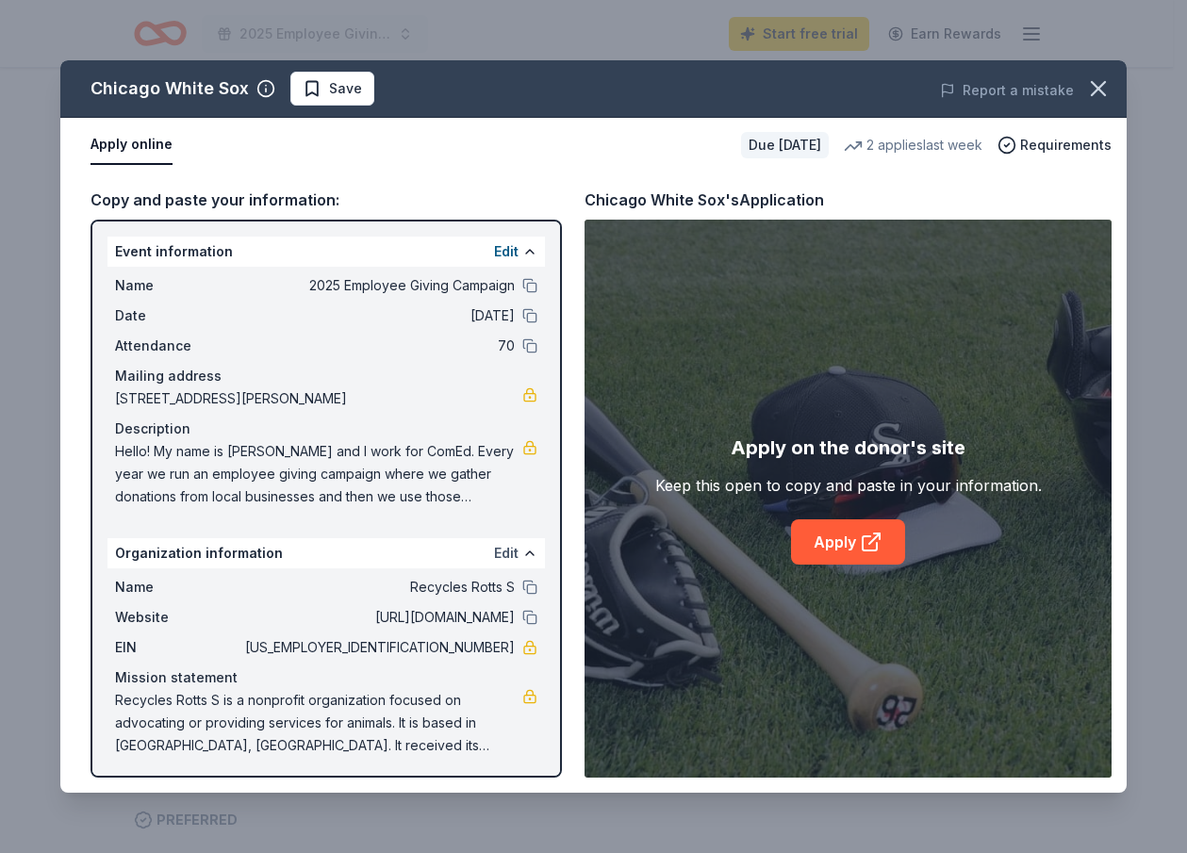
click at [498, 555] on button "Edit" at bounding box center [506, 553] width 25 height 23
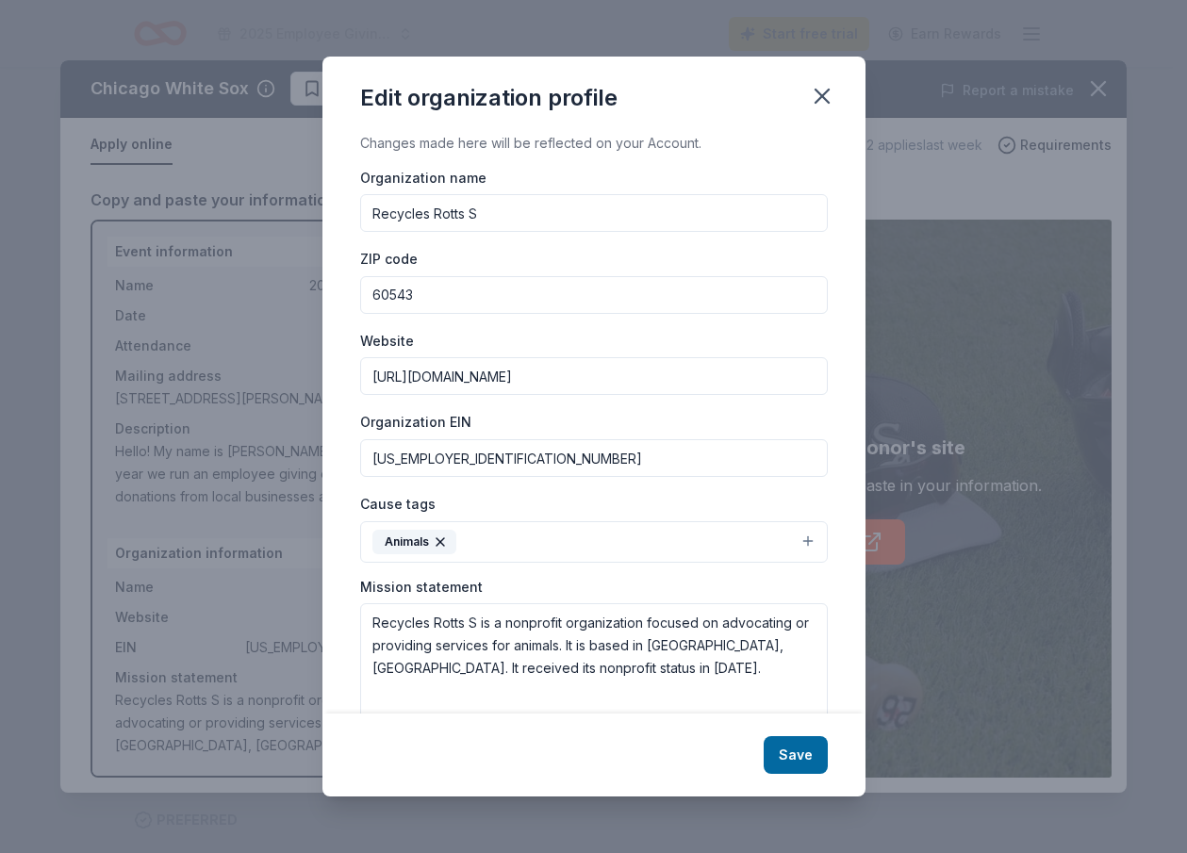
drag, startPoint x: 495, startPoint y: 211, endPoint x: 223, endPoint y: 187, distance: 272.7
click at [223, 187] on div "Edit organization profile Changes made here will be reflected on your Account. …" at bounding box center [593, 426] width 1187 height 853
type input "Special Stars Inc NFP"
drag, startPoint x: 613, startPoint y: 377, endPoint x: 180, endPoint y: 374, distance: 432.9
click at [180, 374] on div "Edit organization profile Changes made here will be reflected on your Account. …" at bounding box center [593, 426] width 1187 height 853
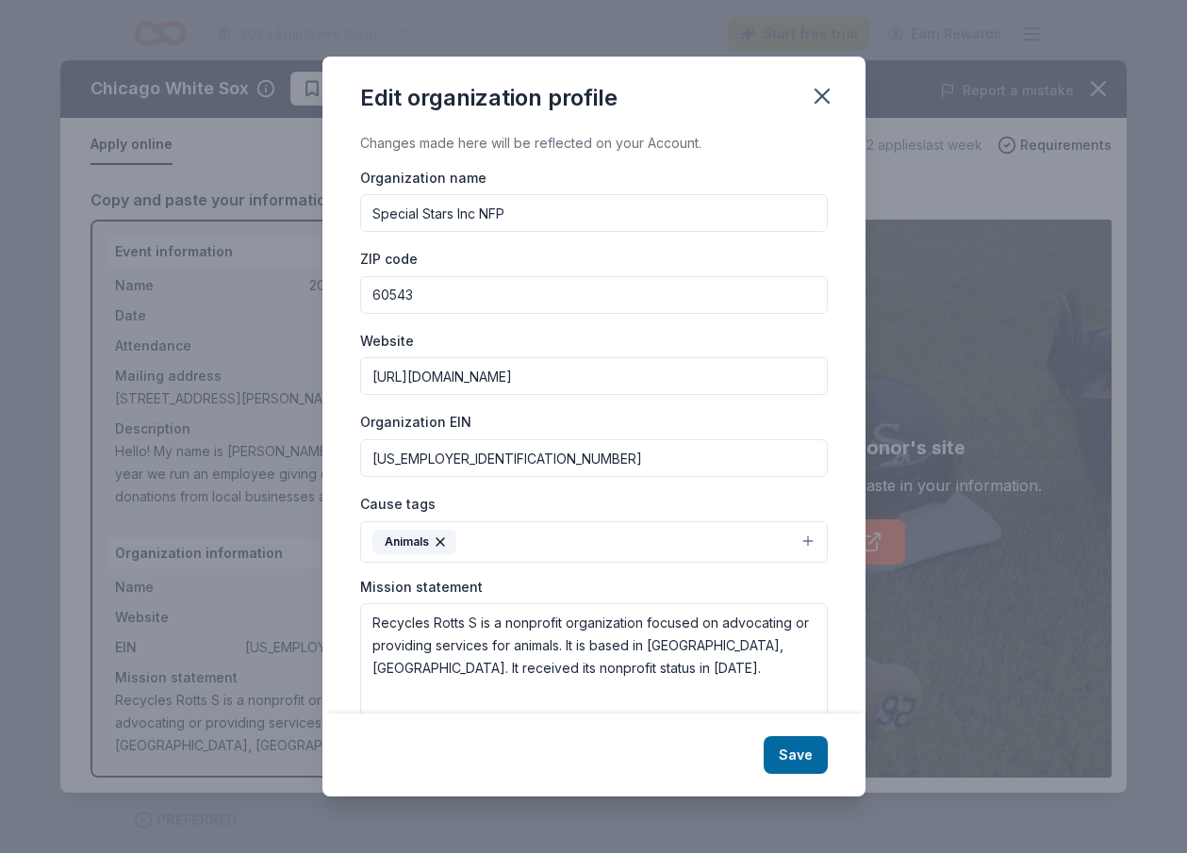
paste input "s://[DOMAIN_NAME]"
type input "[URL][DOMAIN_NAME]"
click at [495, 454] on input "[US_EMPLOYER_IDENTIFICATION_NUMBER]" at bounding box center [594, 458] width 468 height 38
drag, startPoint x: 510, startPoint y: 459, endPoint x: 229, endPoint y: 467, distance: 281.1
click at [223, 467] on div "Edit organization profile Changes made here will be reflected on your Account. …" at bounding box center [593, 426] width 1187 height 853
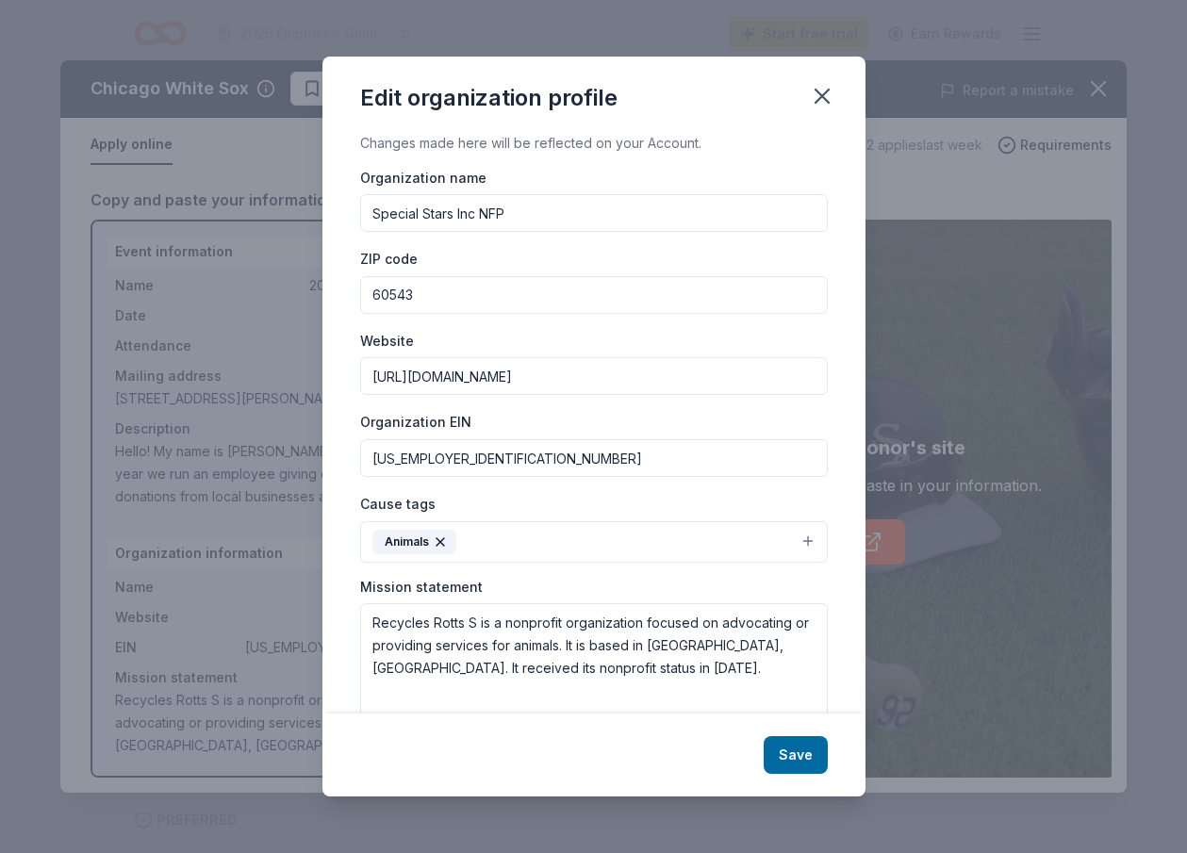
paste input "[US_EMPLOYER_IDENTIFICATION_NUMBER]"
type input "[US_EMPLOYER_IDENTIFICATION_NUMBER]"
click at [443, 543] on icon "button" at bounding box center [440, 542] width 15 height 15
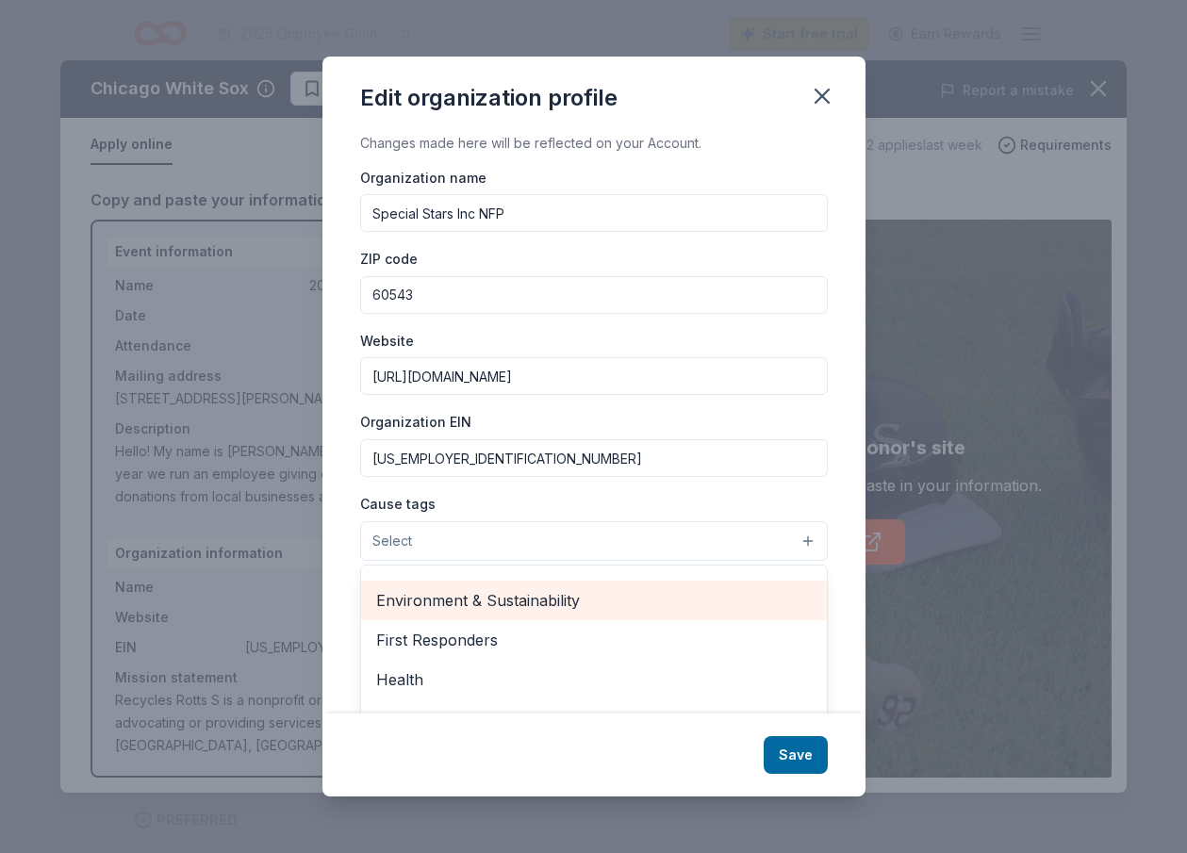
scroll to position [94, 0]
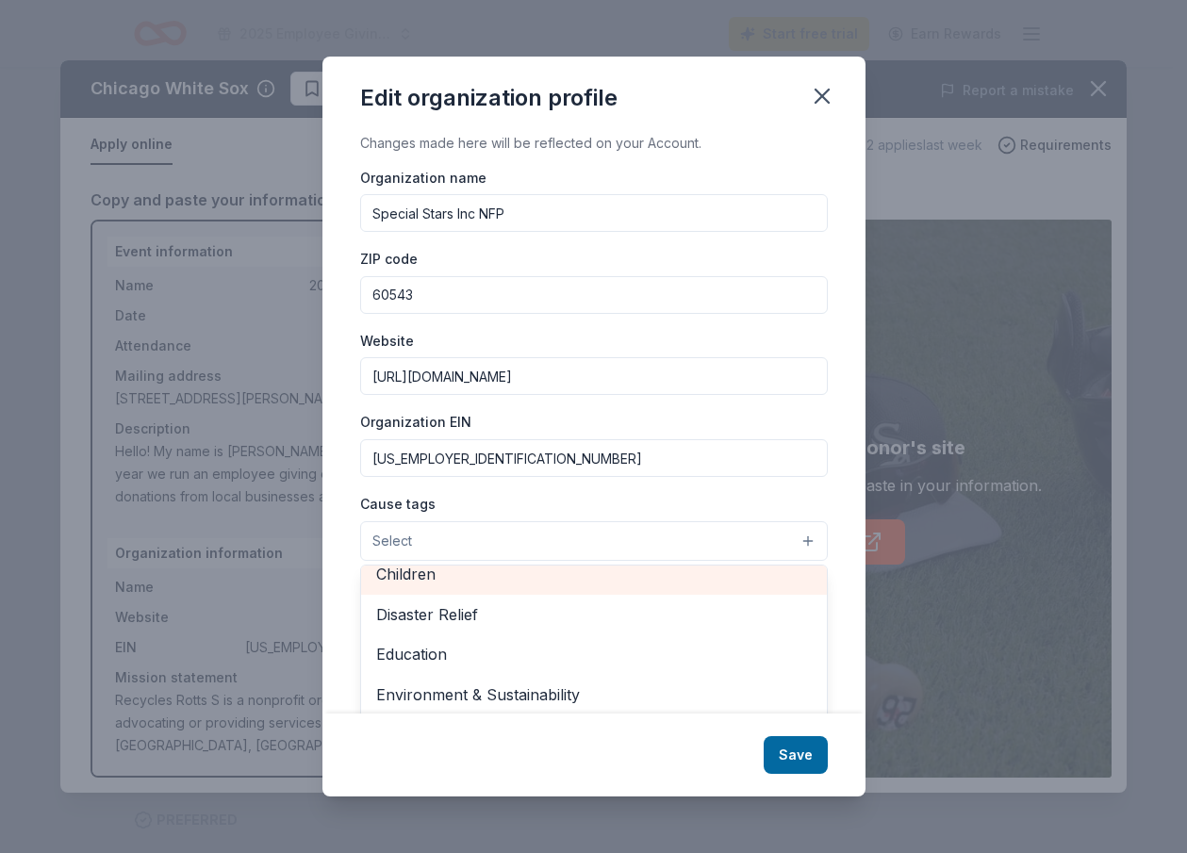
click at [431, 579] on span "Children" at bounding box center [594, 574] width 436 height 25
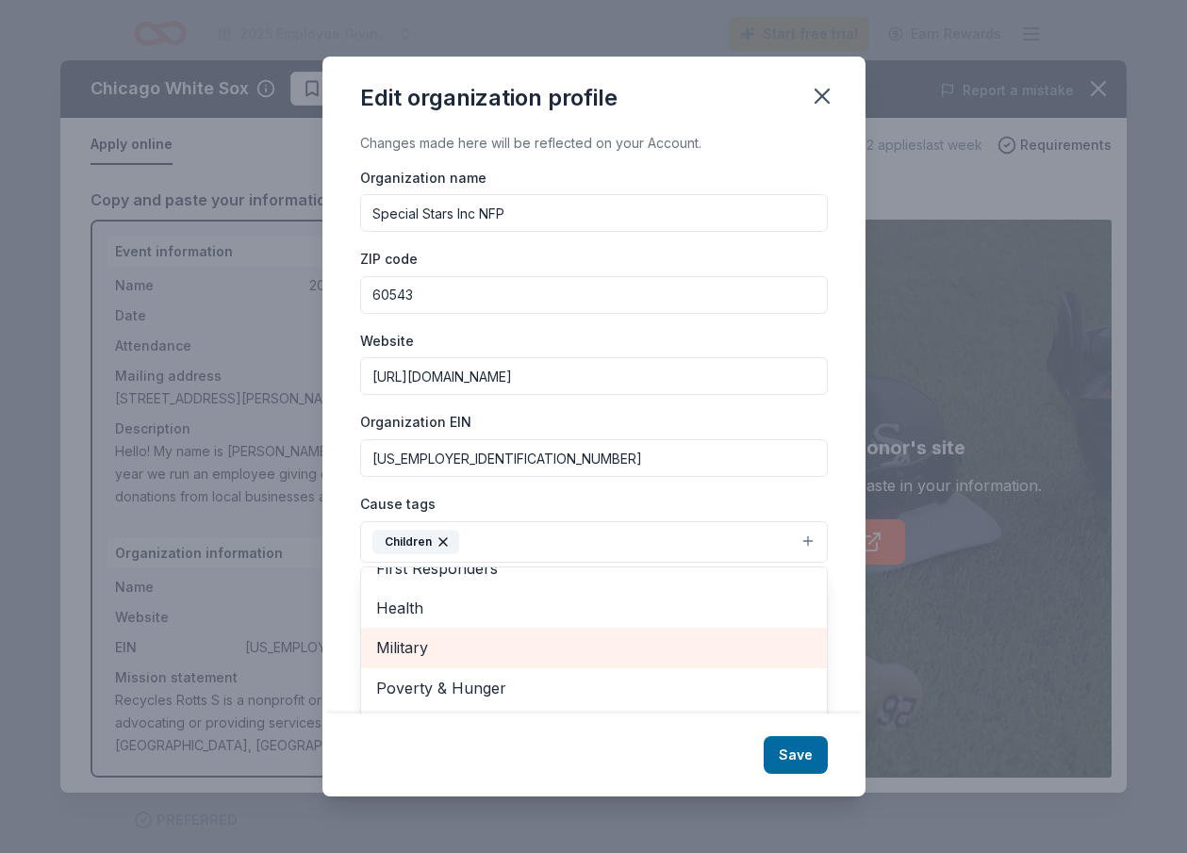
scroll to position [78, 0]
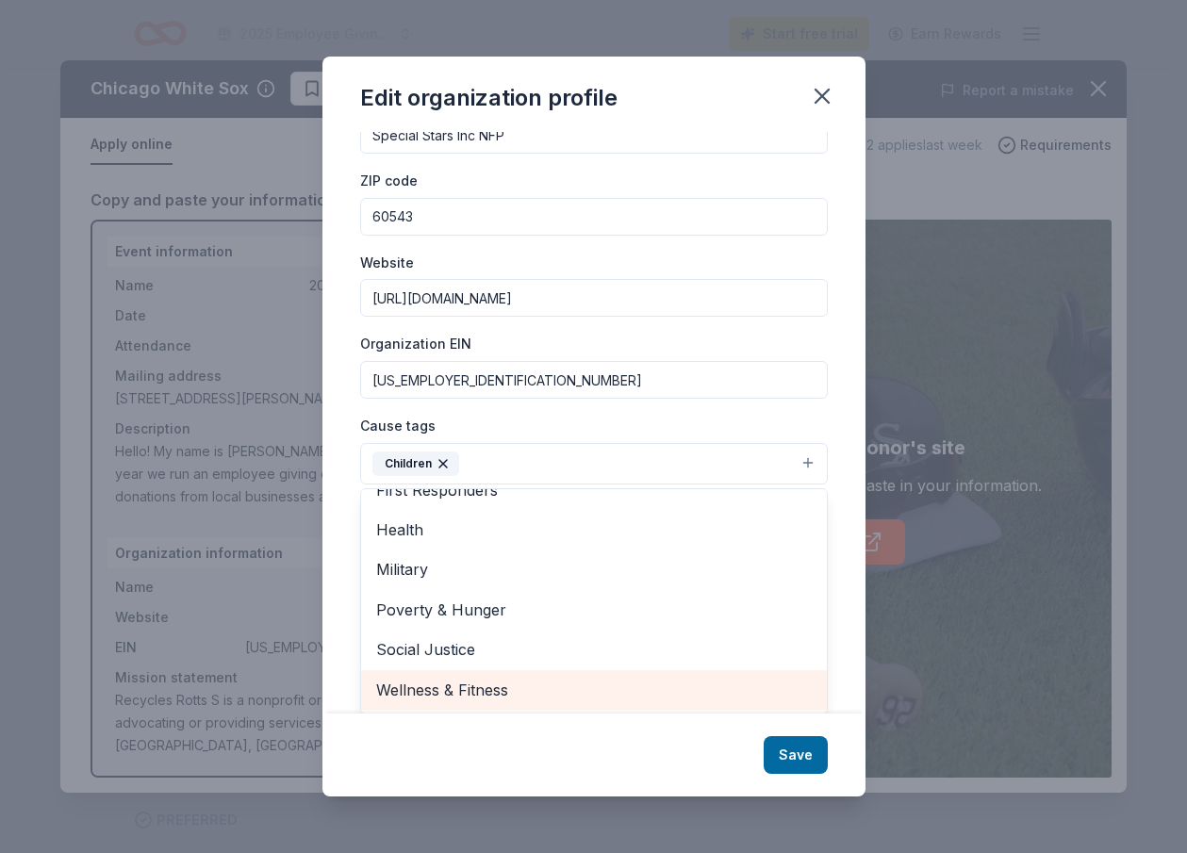
click at [555, 688] on span "Wellness & Fitness" at bounding box center [594, 690] width 436 height 25
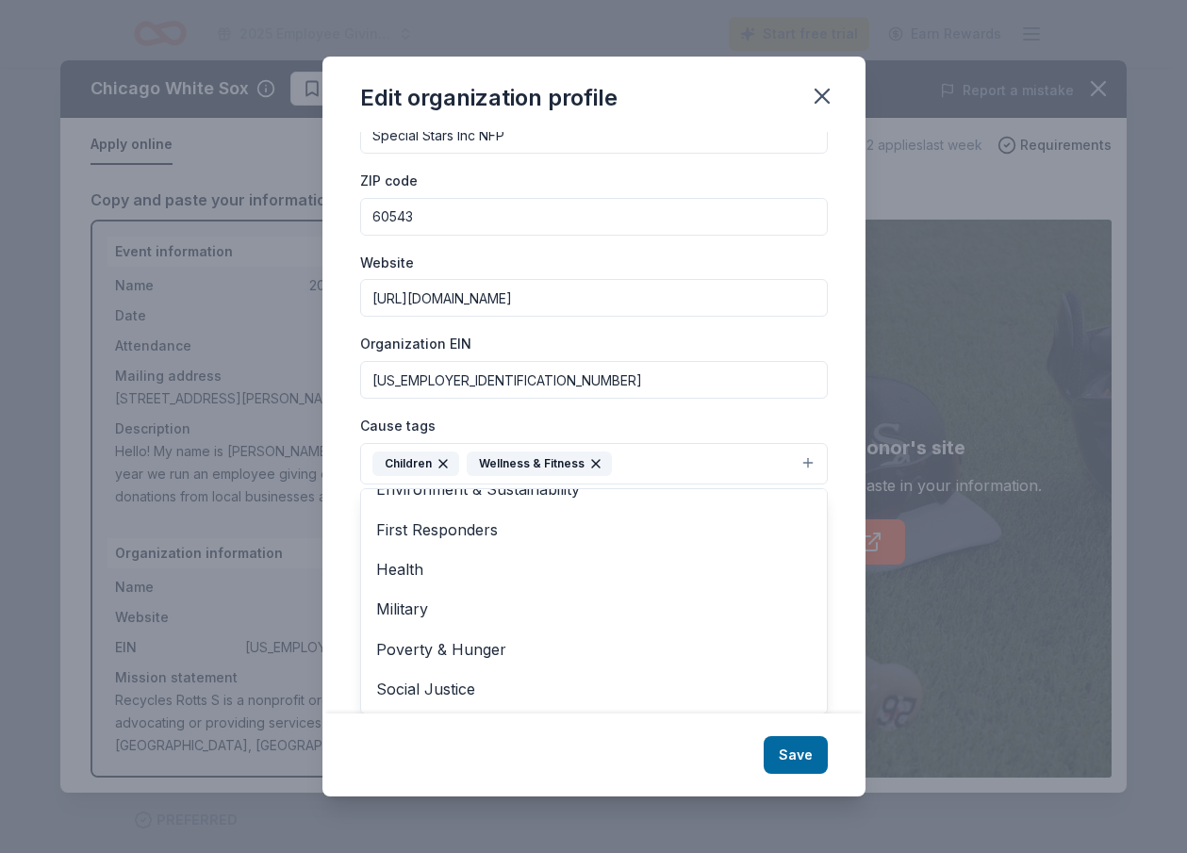
click at [666, 461] on div "Cause tags Children Wellness & Fitness Animals Art & Culture Disaster Relief Ed…" at bounding box center [594, 449] width 468 height 71
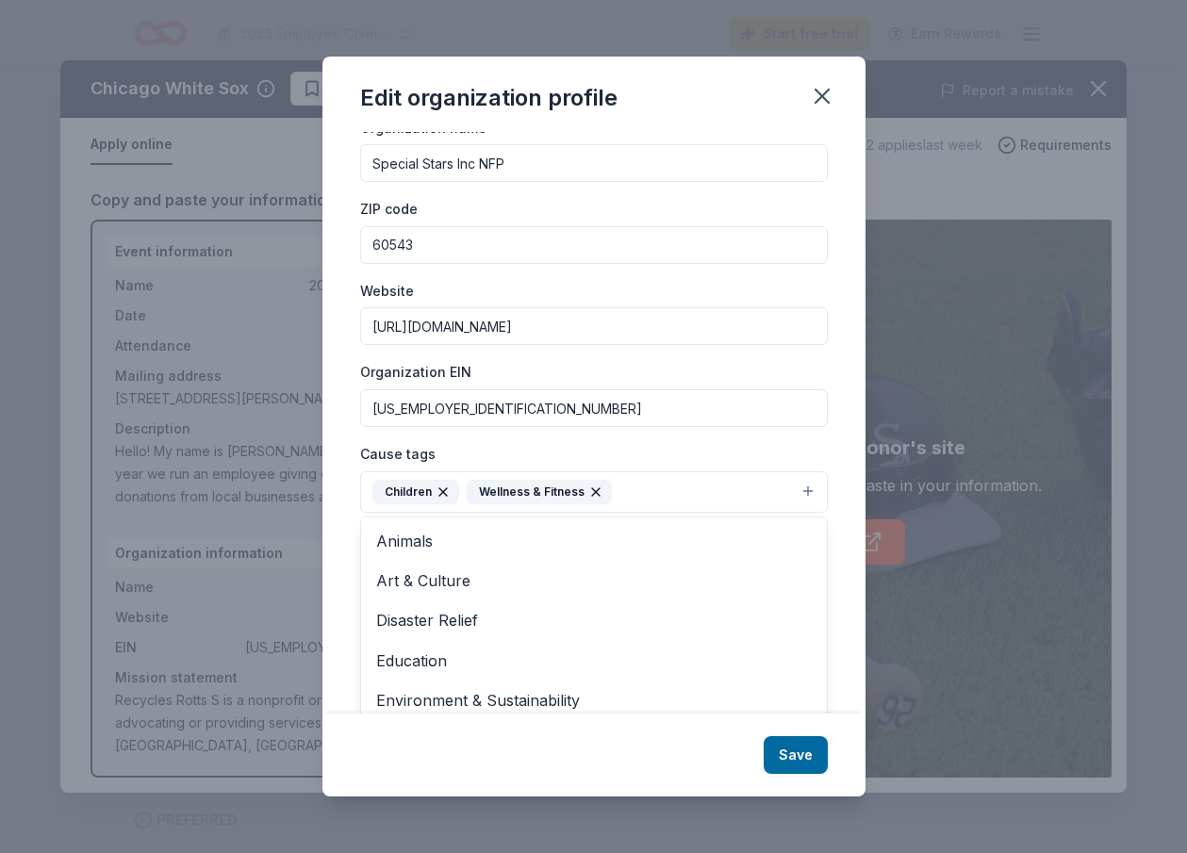
click at [670, 486] on button "Children Wellness & Fitness" at bounding box center [594, 492] width 468 height 41
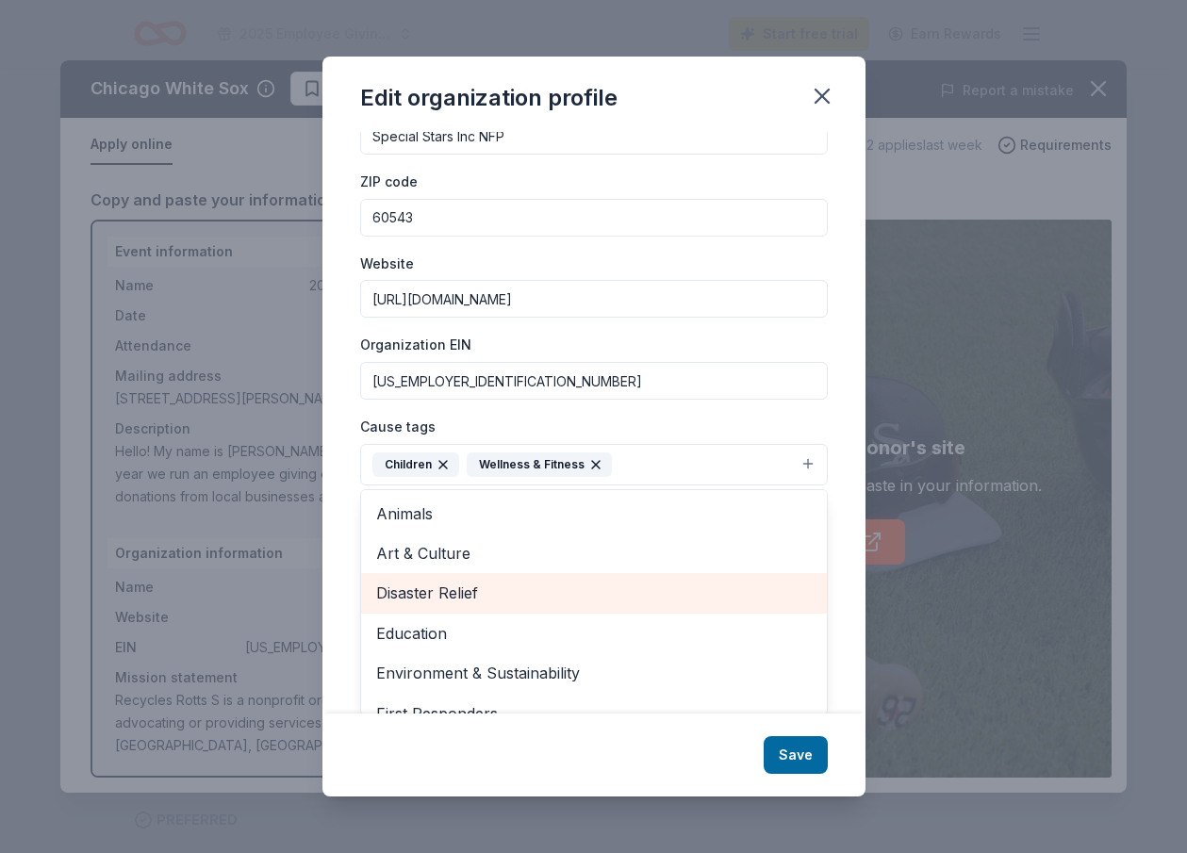
scroll to position [183, 0]
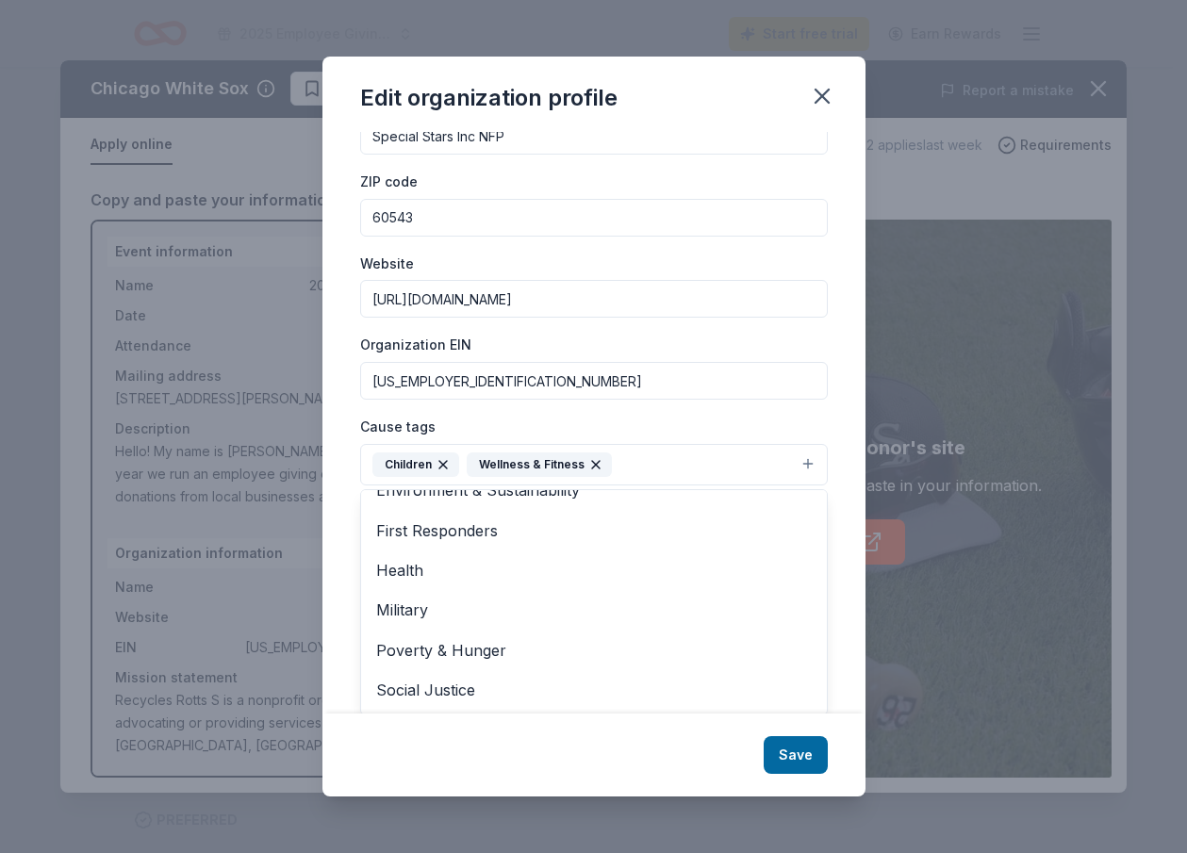
click at [750, 418] on div "Cause tags Children Wellness & Fitness Animals Art & Culture Disaster Relief Ed…" at bounding box center [594, 450] width 468 height 71
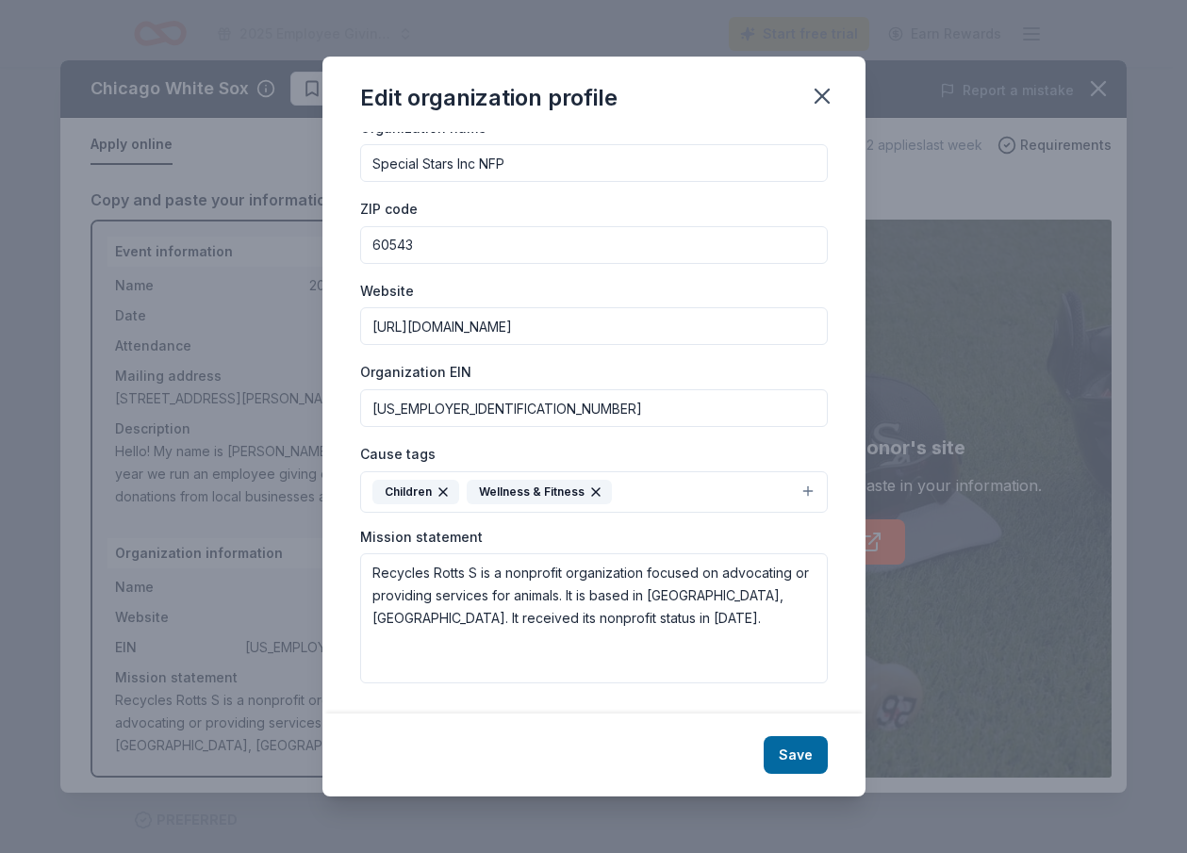
scroll to position [50, 0]
click at [660, 644] on textarea "Recycles Rotts S is a nonprofit organization focused on advocating or providing…" at bounding box center [594, 619] width 468 height 130
drag, startPoint x: 608, startPoint y: 626, endPoint x: 158, endPoint y: 520, distance: 462.3
click at [158, 520] on div "Edit organization profile Changes made here will be reflected on your Account. …" at bounding box center [593, 426] width 1187 height 853
paste textarea "To provide therapeutic movement through physical activity while creating an inc…"
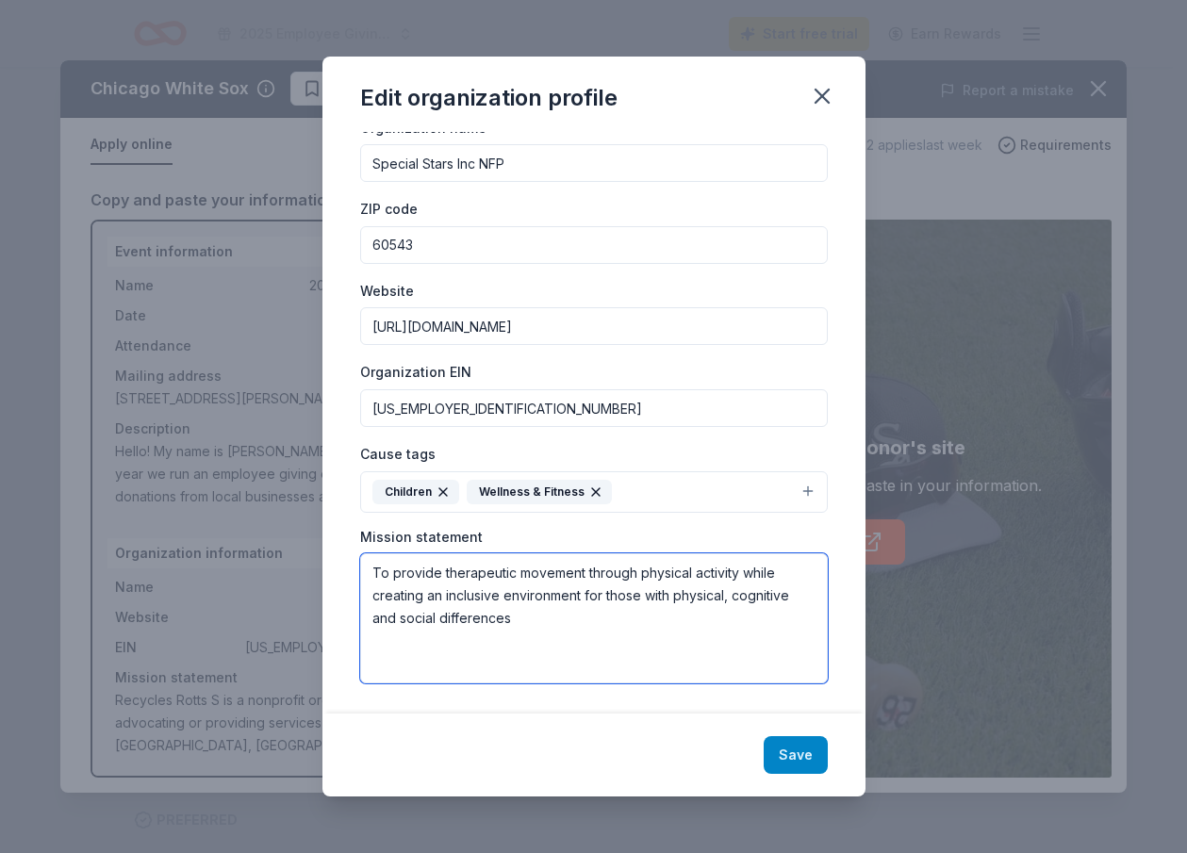
type textarea "To provide therapeutic movement through physical activity while creating an inc…"
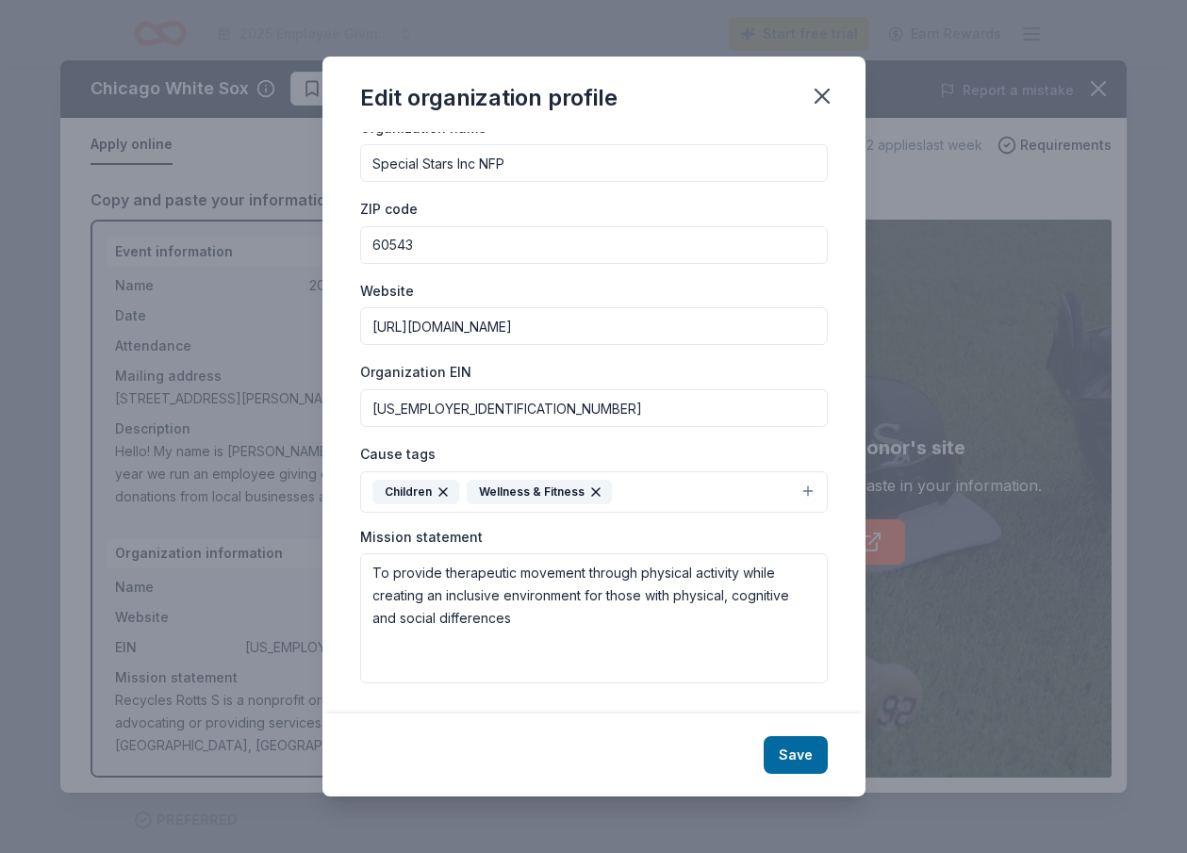
click at [801, 758] on button "Save" at bounding box center [796, 756] width 64 height 38
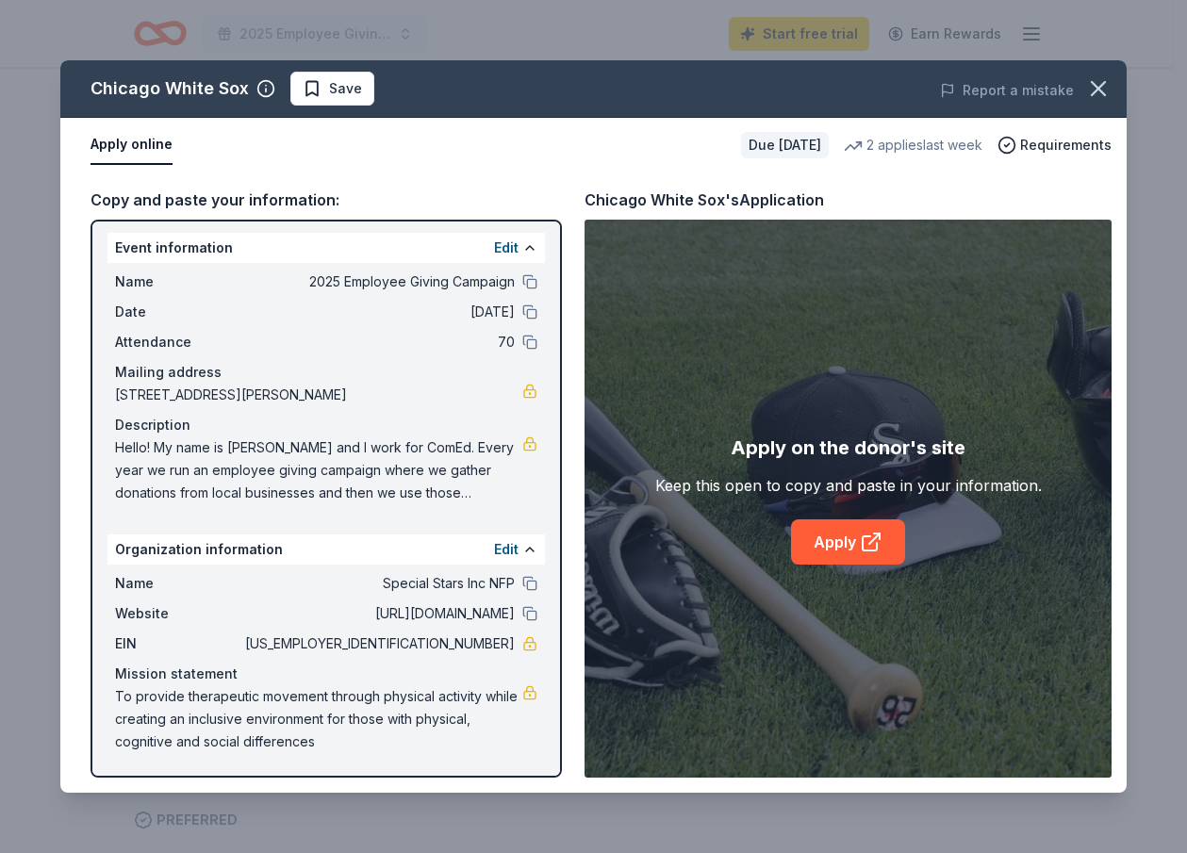
scroll to position [0, 0]
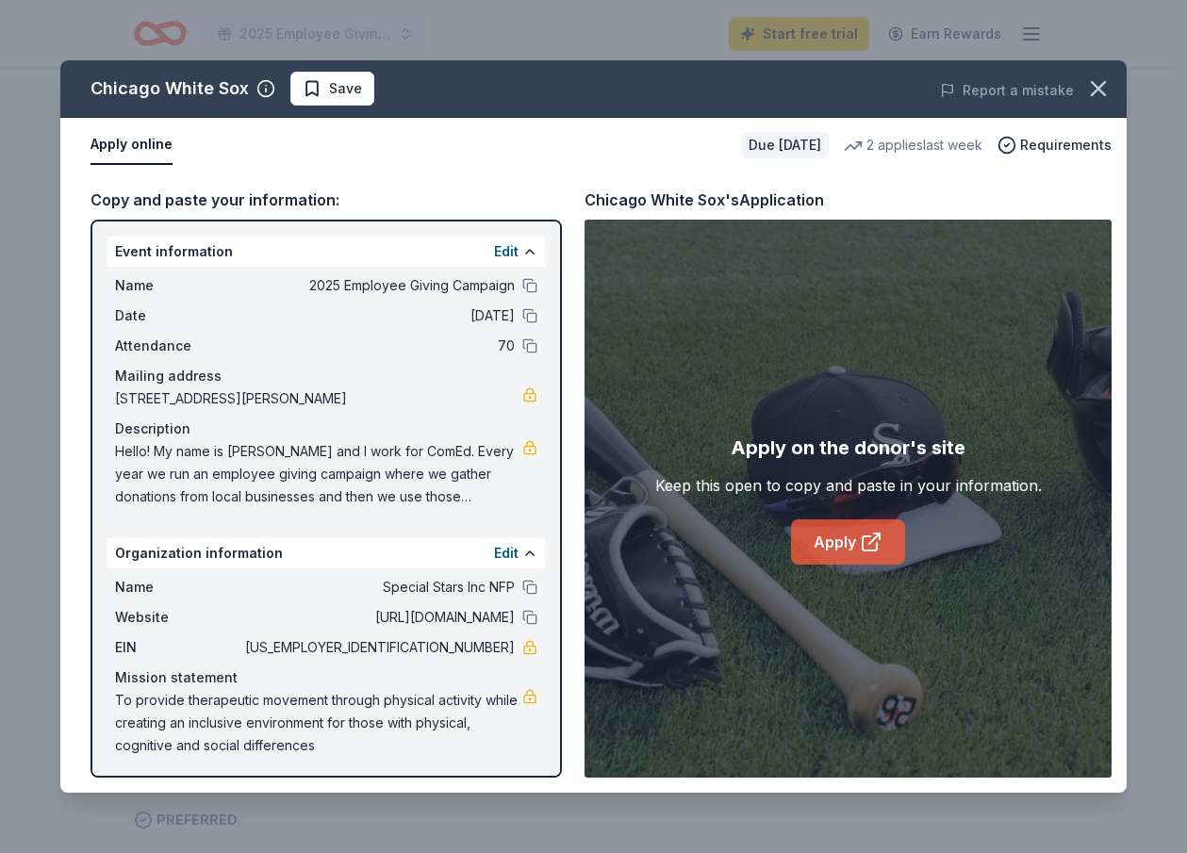
click at [844, 545] on link "Apply" at bounding box center [848, 542] width 114 height 45
click at [426, 644] on span "[US_EMPLOYER_IDENTIFICATION_NUMBER]" at bounding box center [377, 648] width 273 height 23
drag, startPoint x: 427, startPoint y: 648, endPoint x: 472, endPoint y: 654, distance: 44.7
click at [472, 654] on span "[US_EMPLOYER_IDENTIFICATION_NUMBER]" at bounding box center [377, 648] width 273 height 23
click at [825, 530] on link "Apply" at bounding box center [848, 542] width 114 height 45
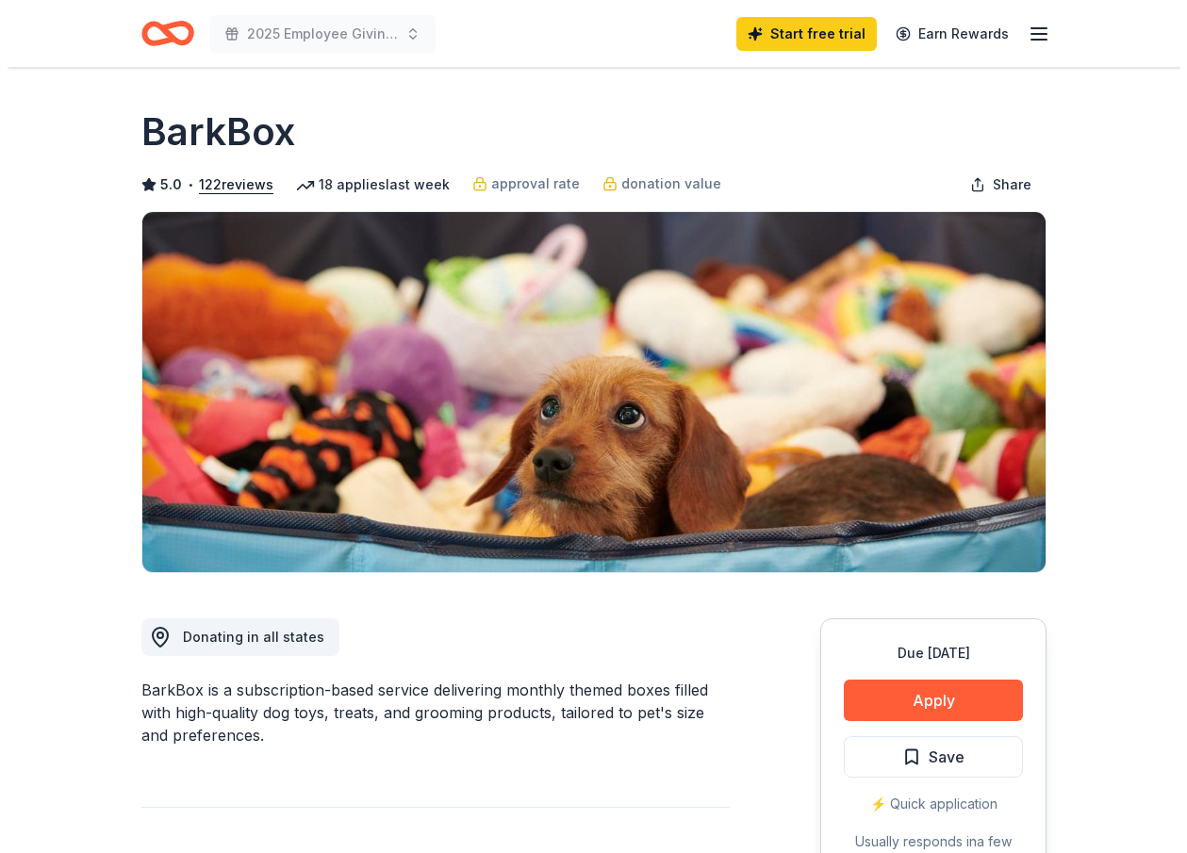
scroll to position [283, 0]
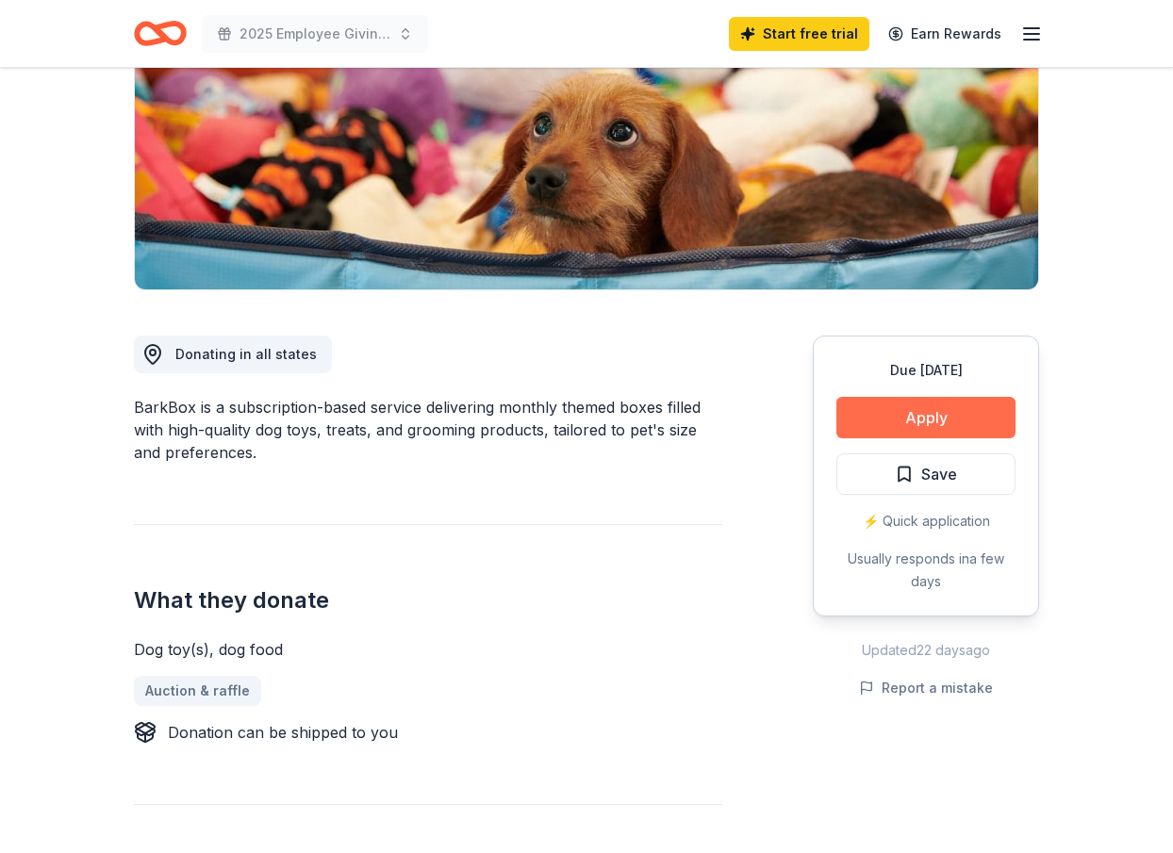
click at [906, 425] on button "Apply" at bounding box center [925, 417] width 179 height 41
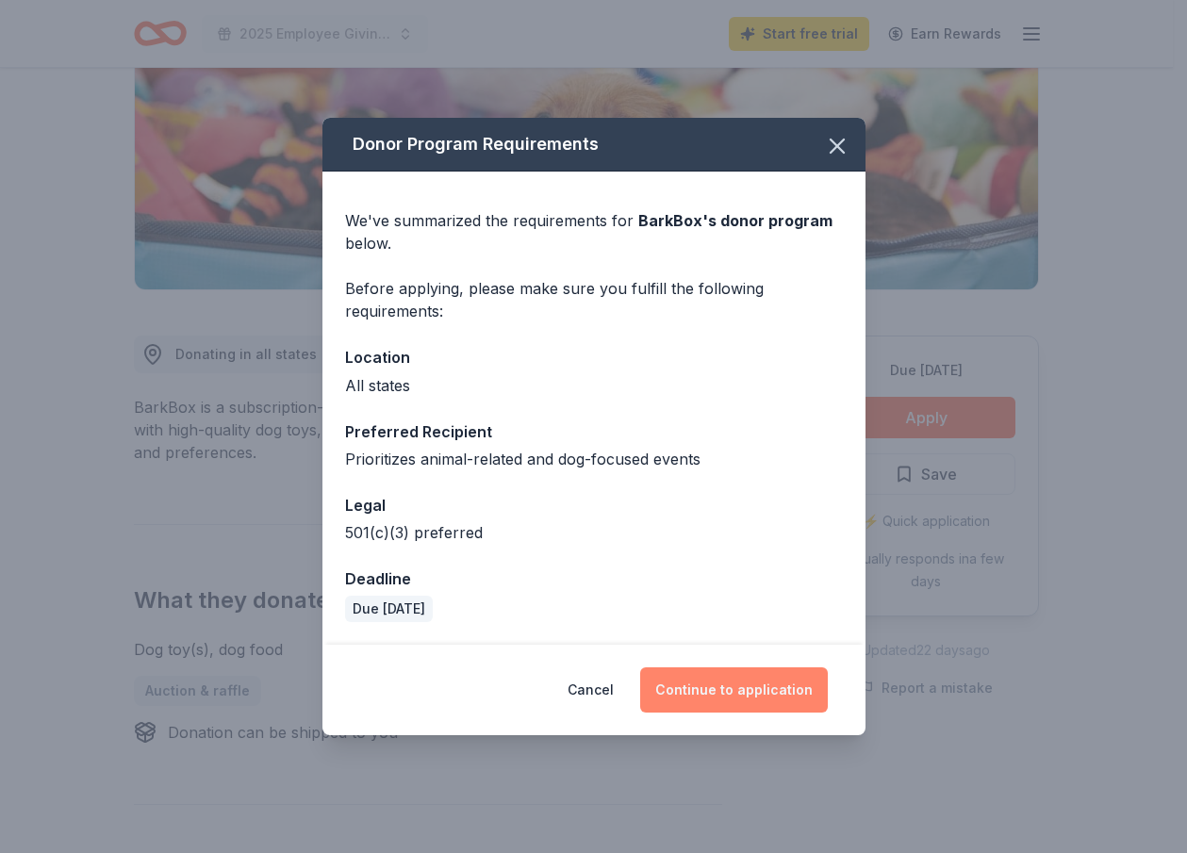
click at [759, 687] on button "Continue to application" at bounding box center [734, 690] width 188 height 45
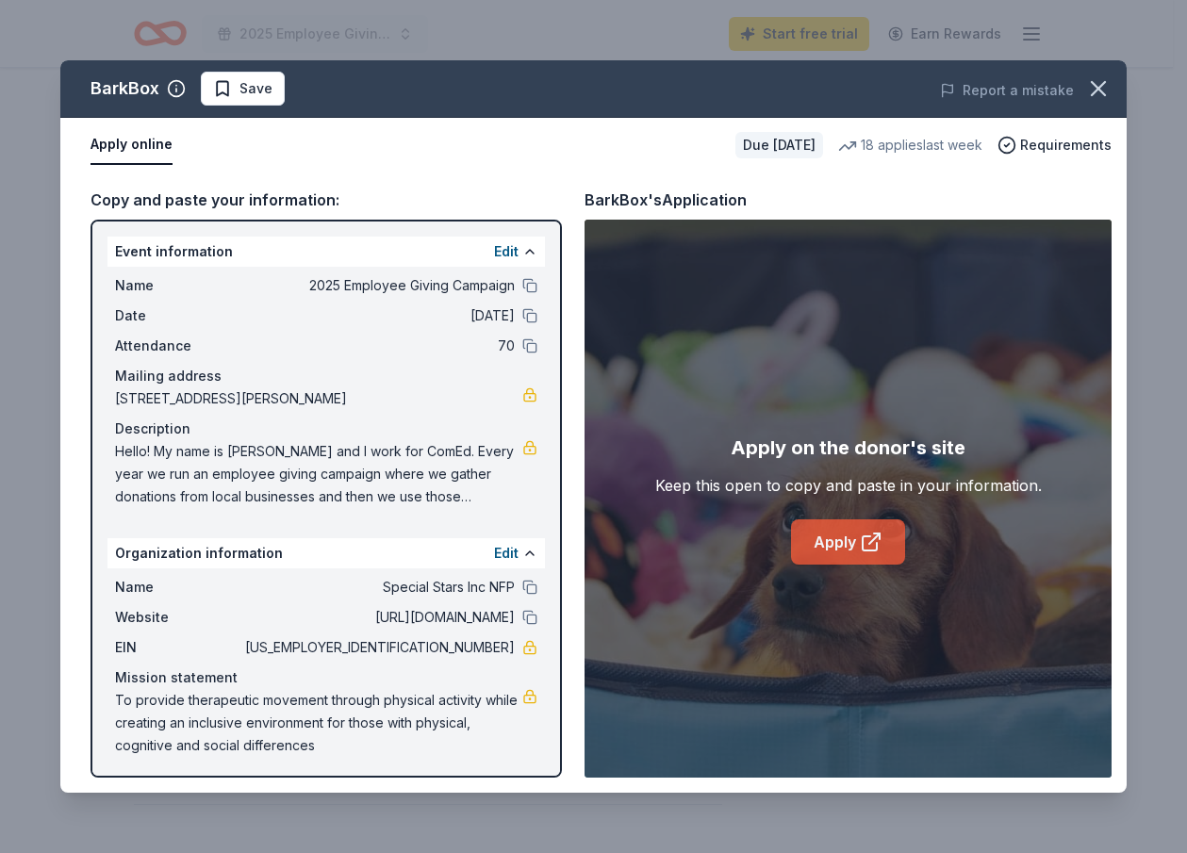
click at [853, 538] on link "Apply" at bounding box center [848, 542] width 114 height 45
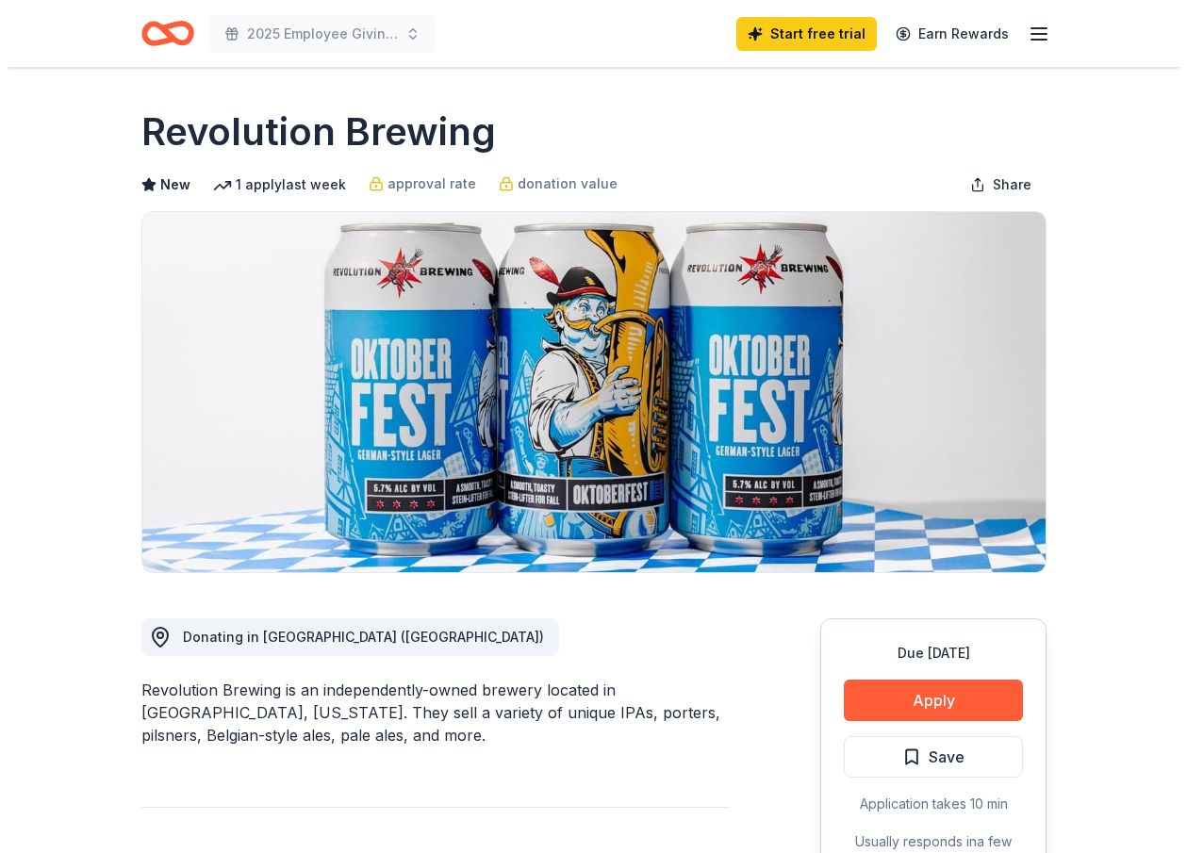
scroll to position [377, 0]
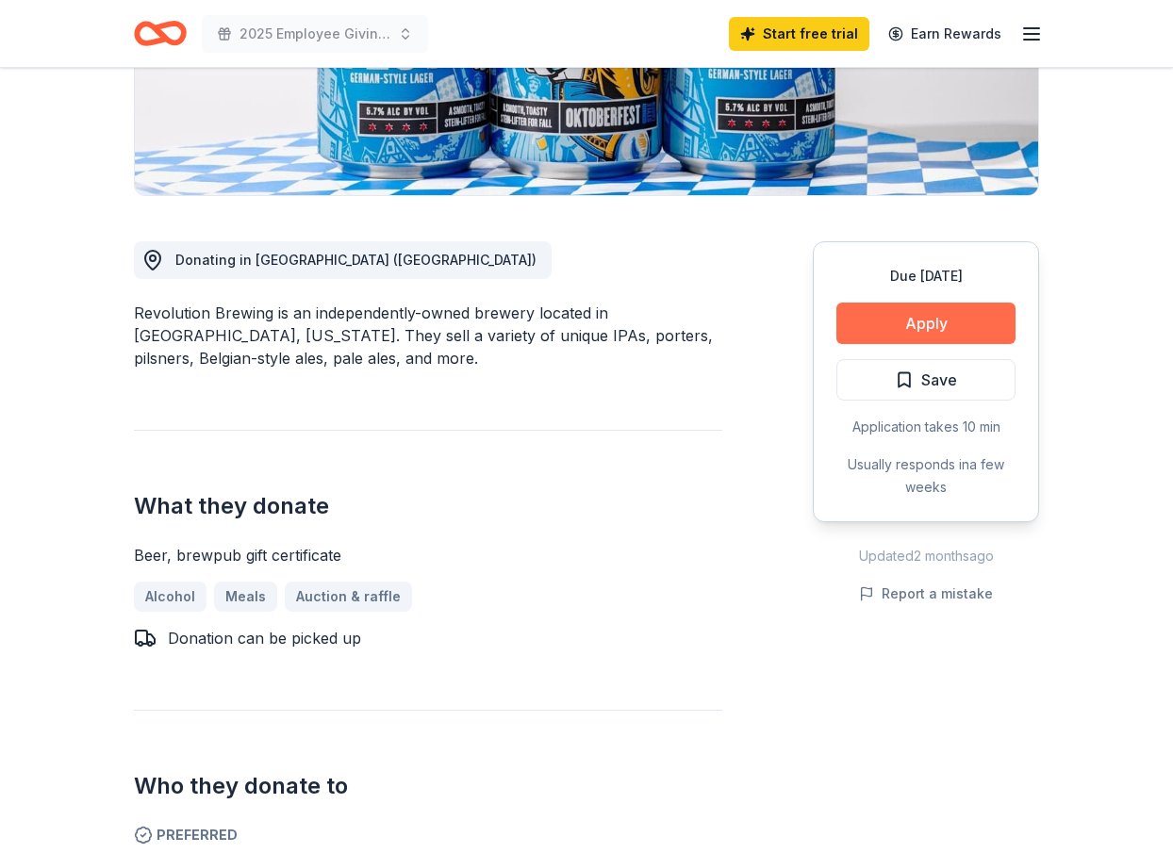
click at [959, 306] on button "Apply" at bounding box center [925, 323] width 179 height 41
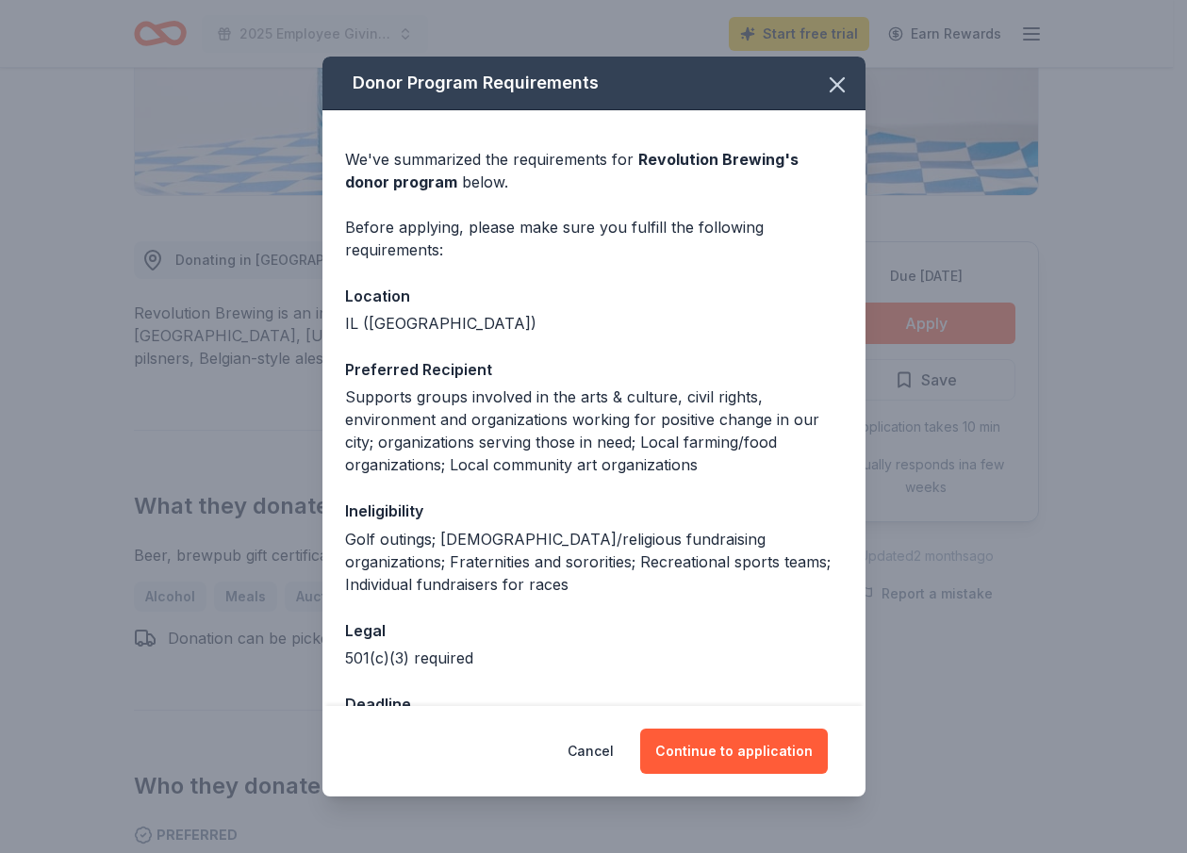
scroll to position [63, 0]
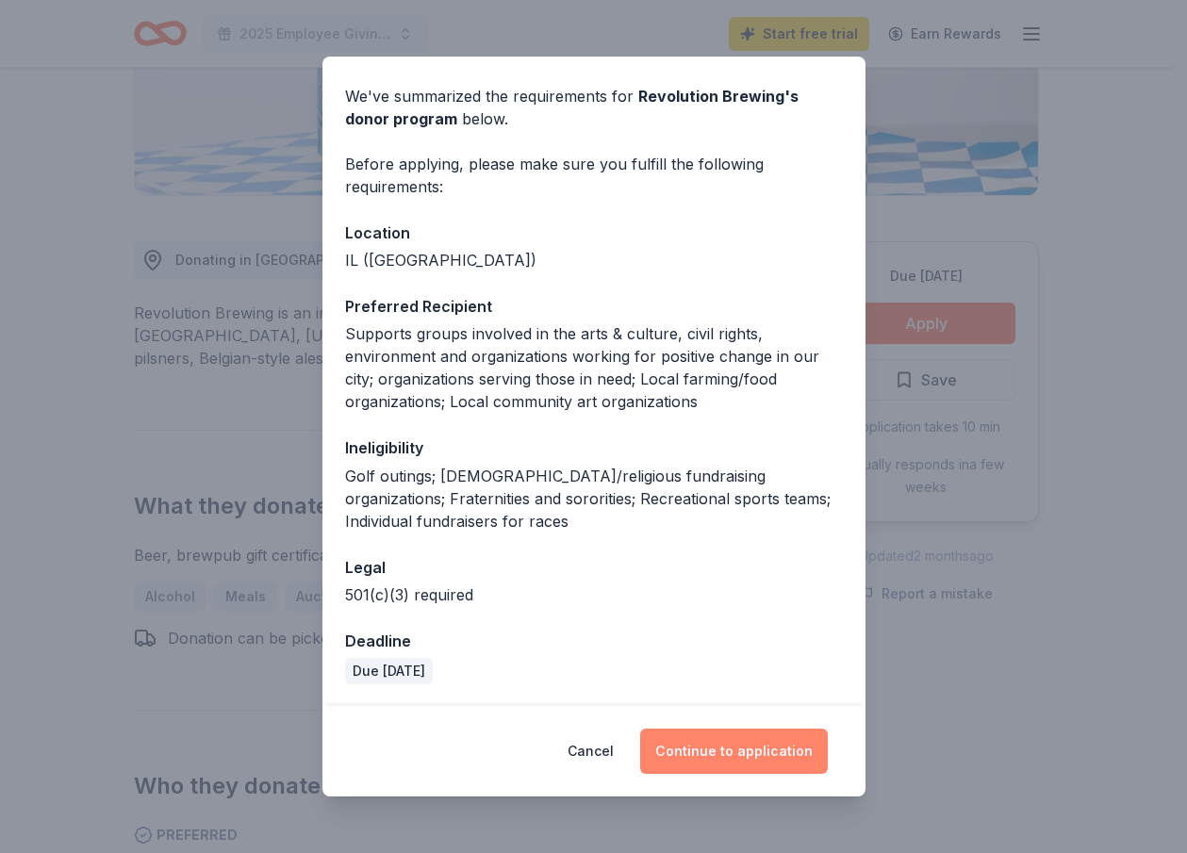
click at [734, 749] on button "Continue to application" at bounding box center [734, 751] width 188 height 45
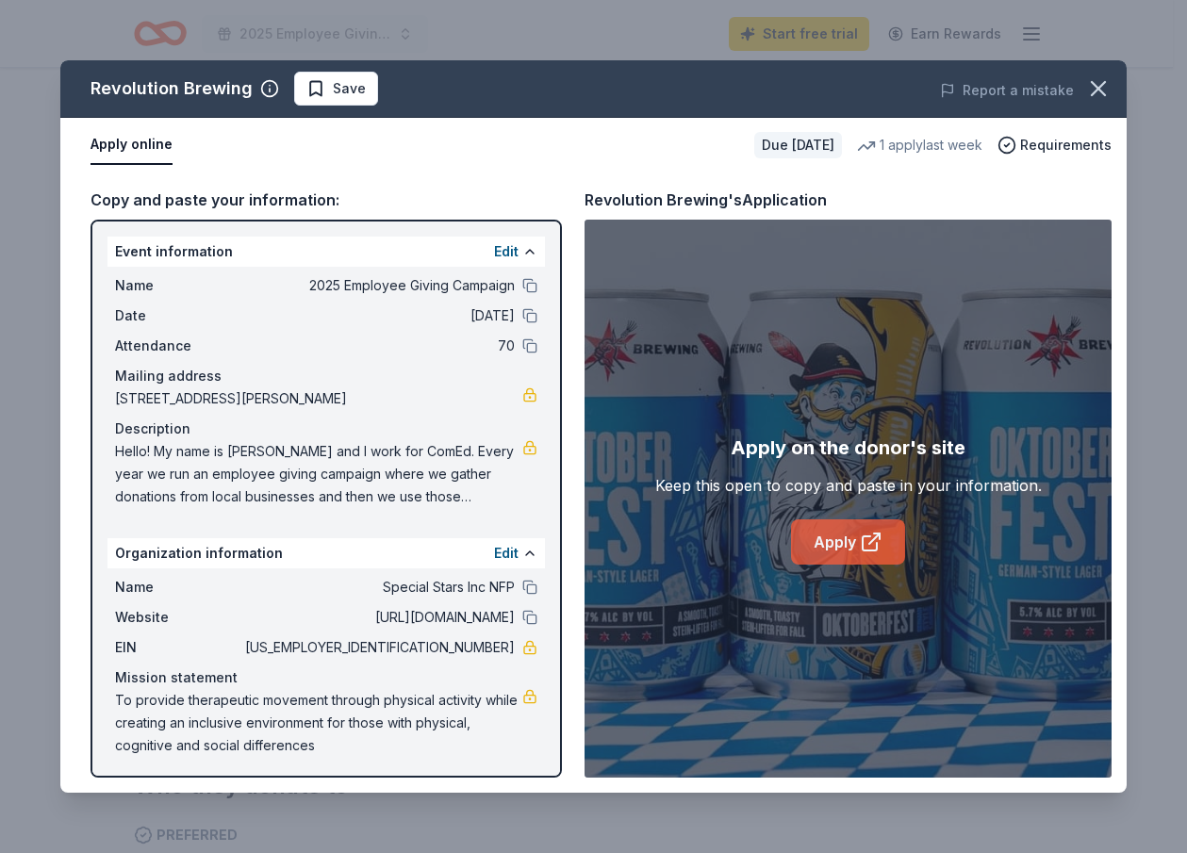
click at [832, 537] on link "Apply" at bounding box center [848, 542] width 114 height 45
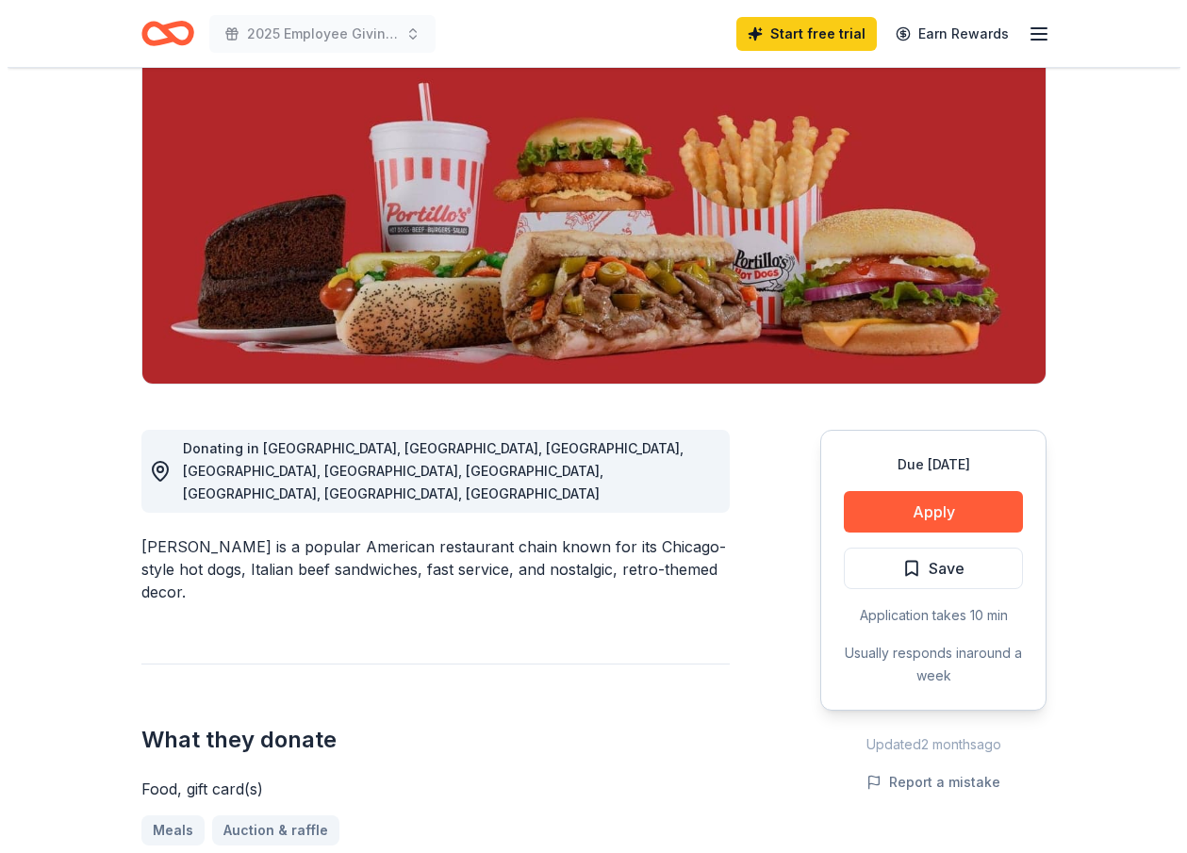
scroll to position [283, 0]
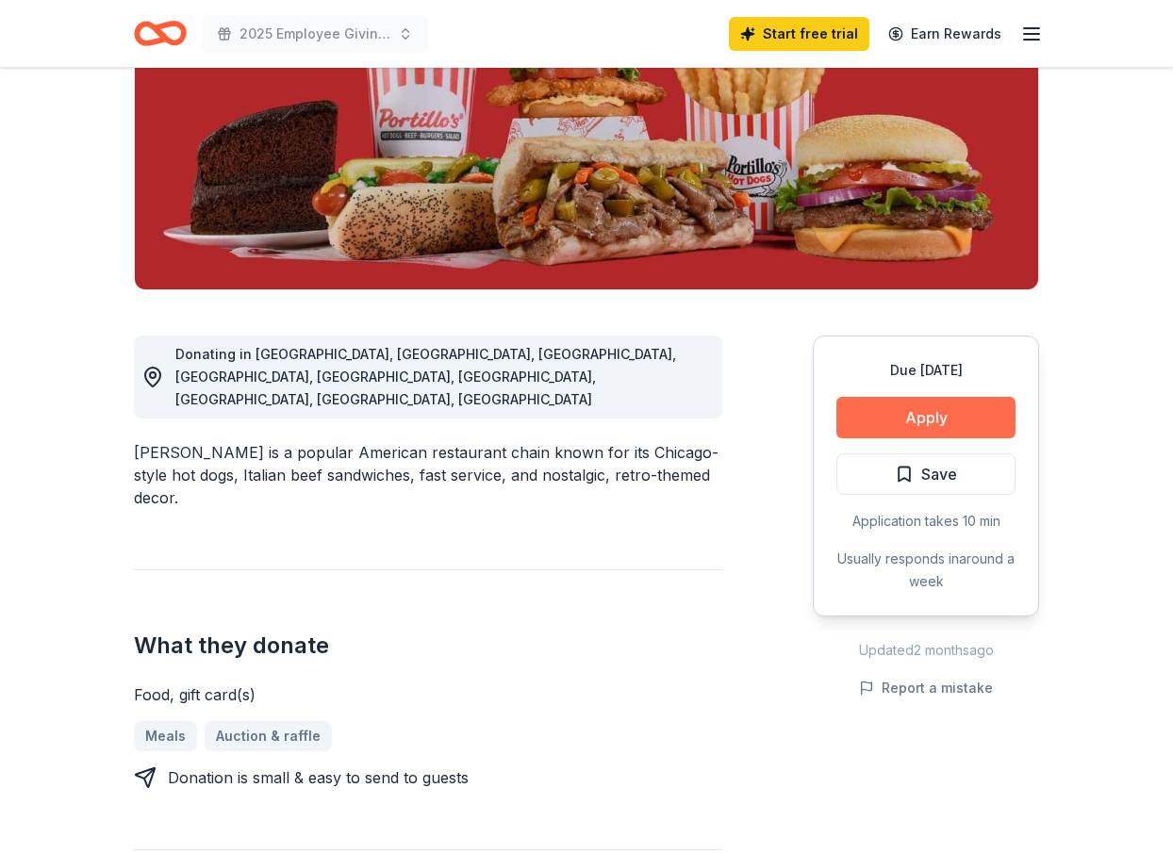
click at [872, 420] on button "Apply" at bounding box center [925, 417] width 179 height 41
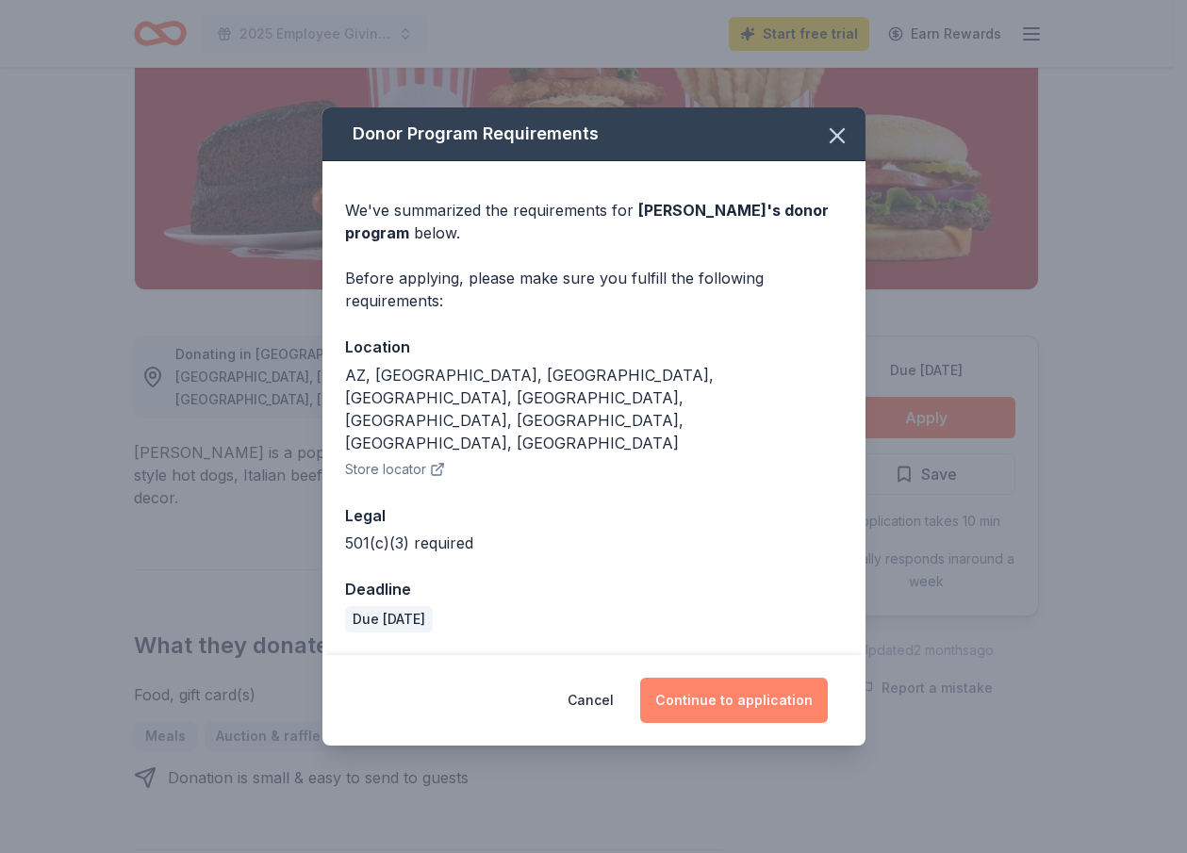
click at [674, 678] on button "Continue to application" at bounding box center [734, 700] width 188 height 45
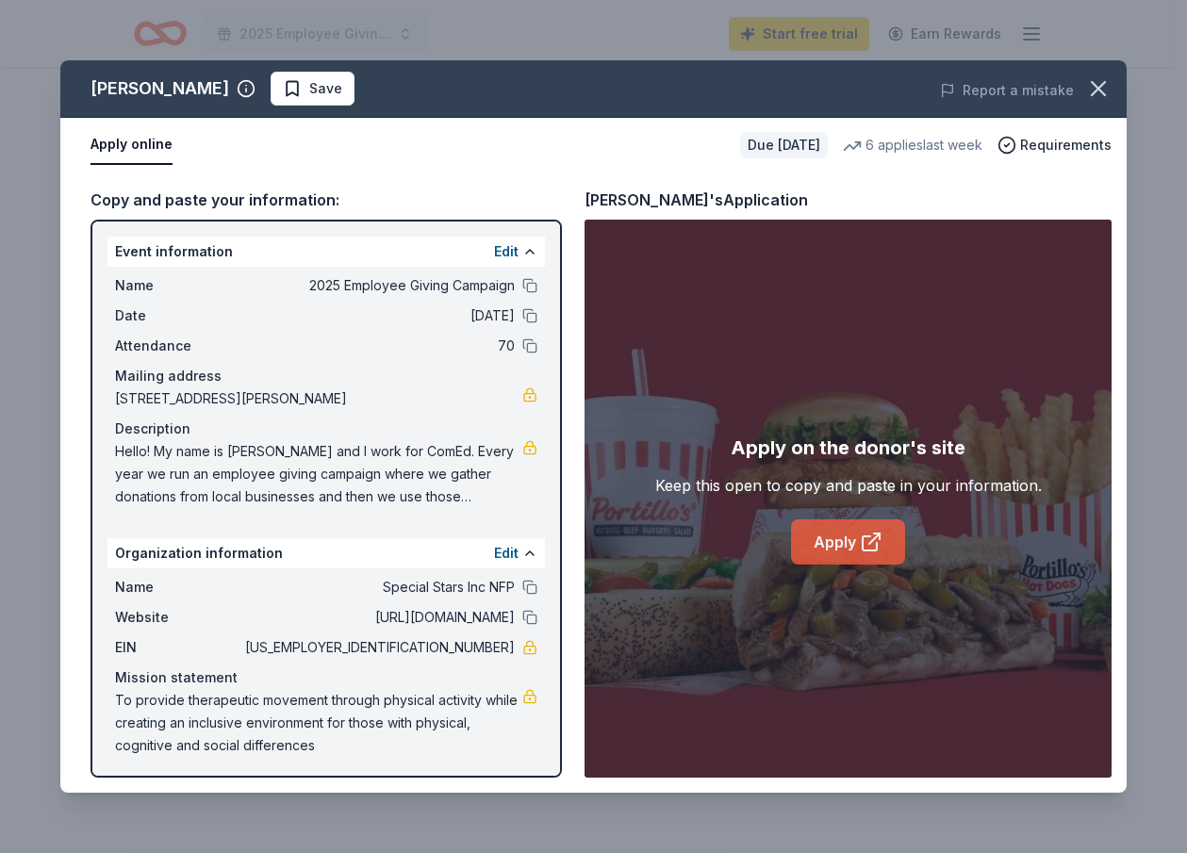
click at [836, 529] on link "Apply" at bounding box center [848, 542] width 114 height 45
